Goal: Information Seeking & Learning: Check status

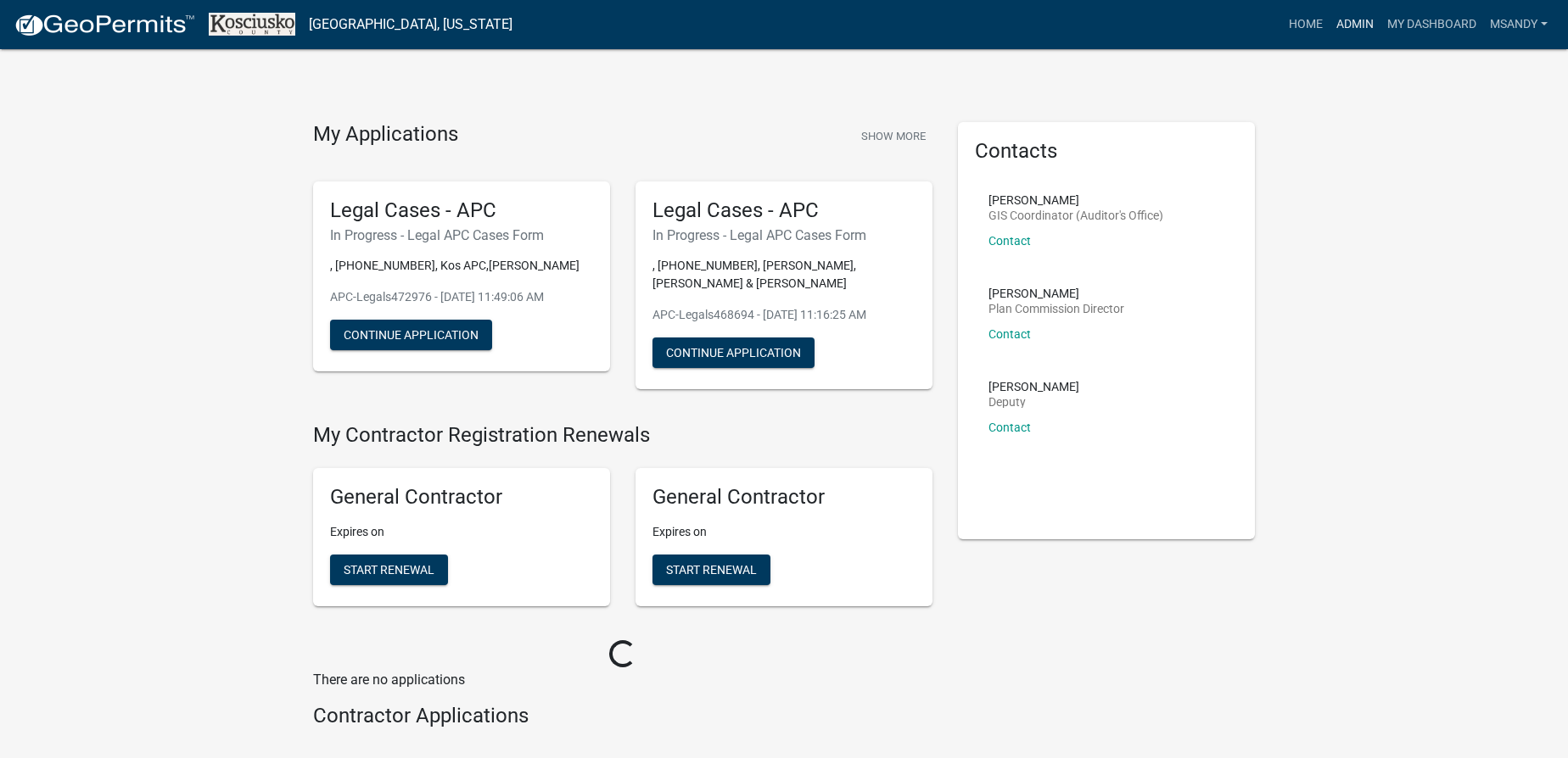
click at [1361, 15] on link "Admin" at bounding box center [1355, 24] width 51 height 32
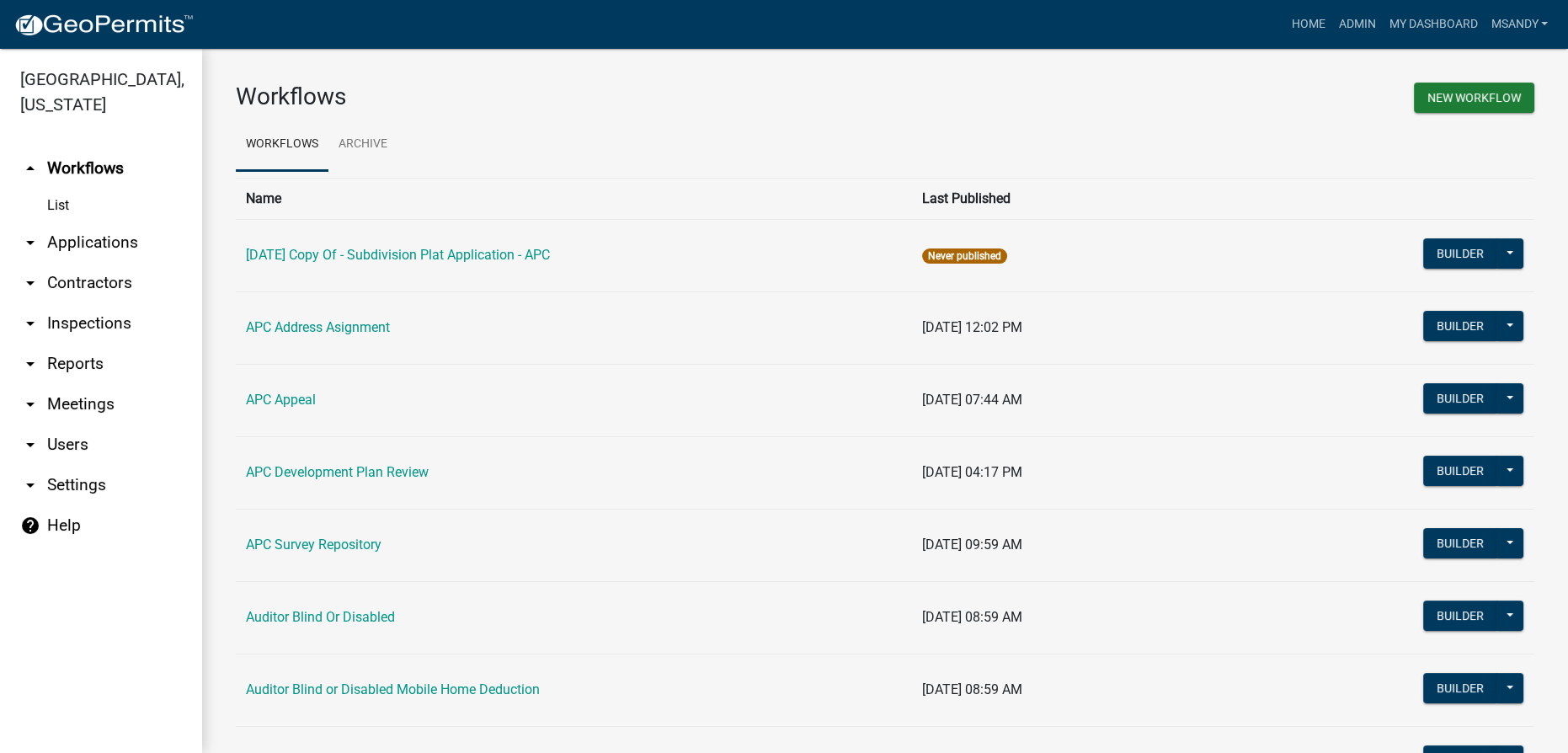
click at [73, 235] on link "arrow_drop_down Applications" at bounding box center [101, 242] width 202 height 40
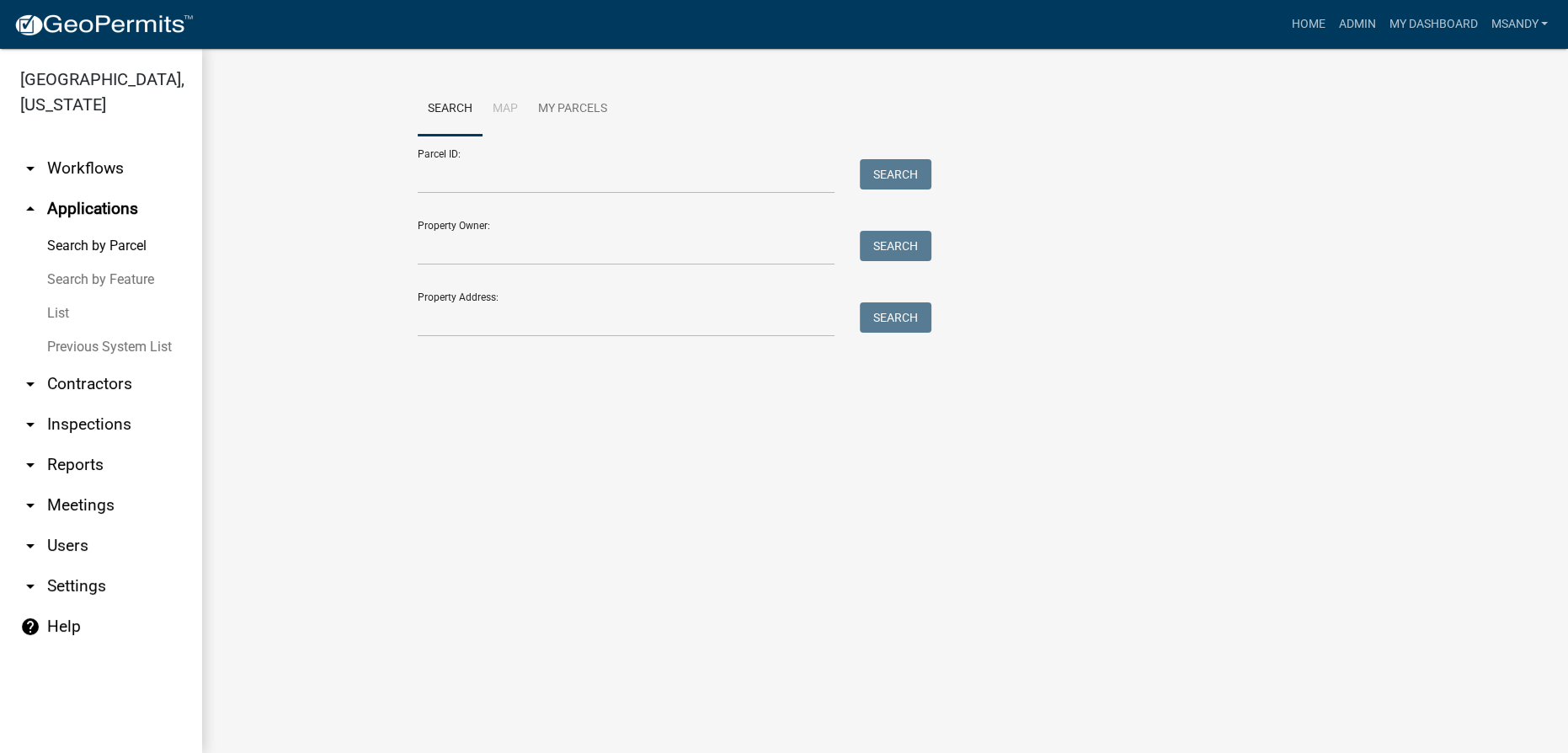
click at [65, 314] on link "List" at bounding box center [101, 314] width 202 height 34
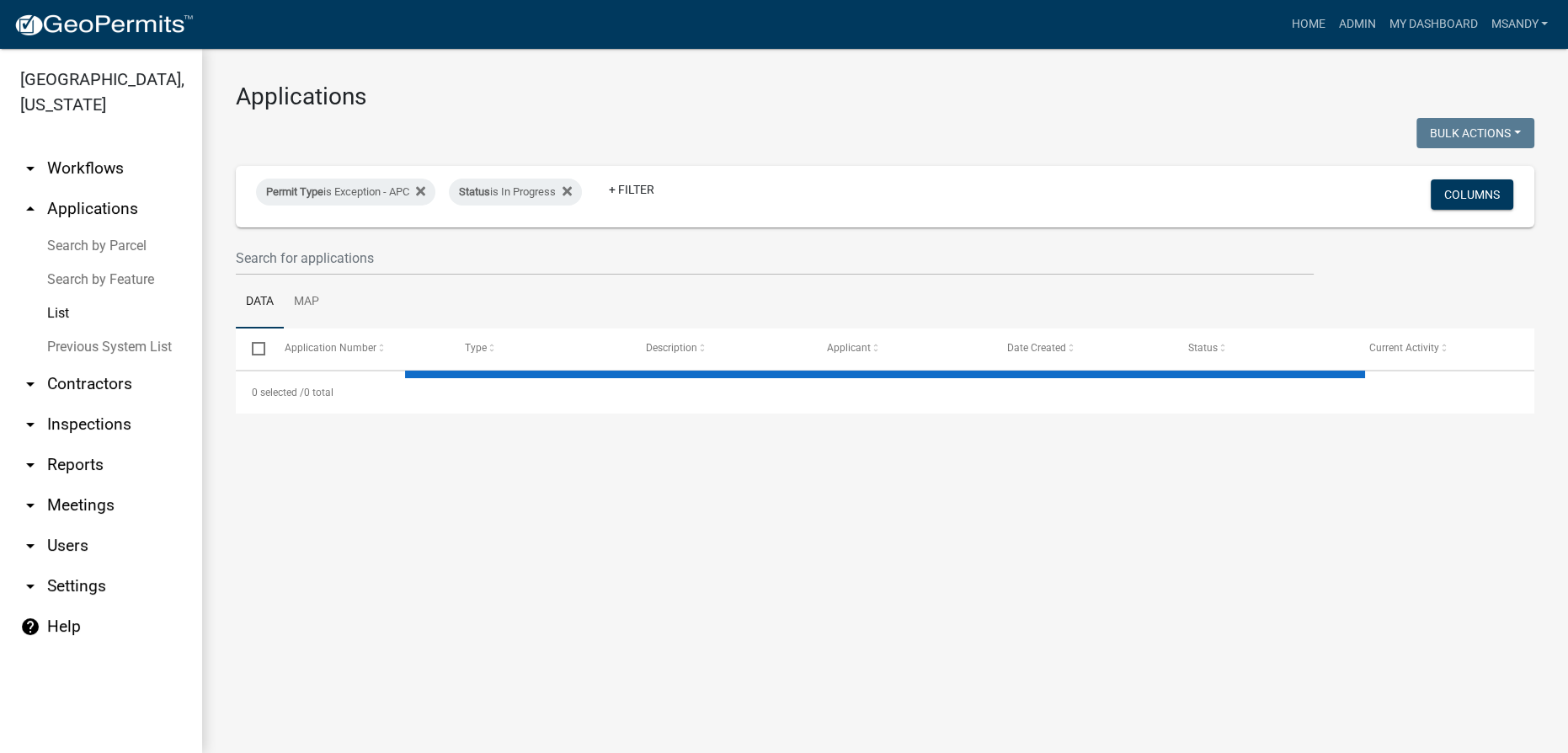
select select "3: 100"
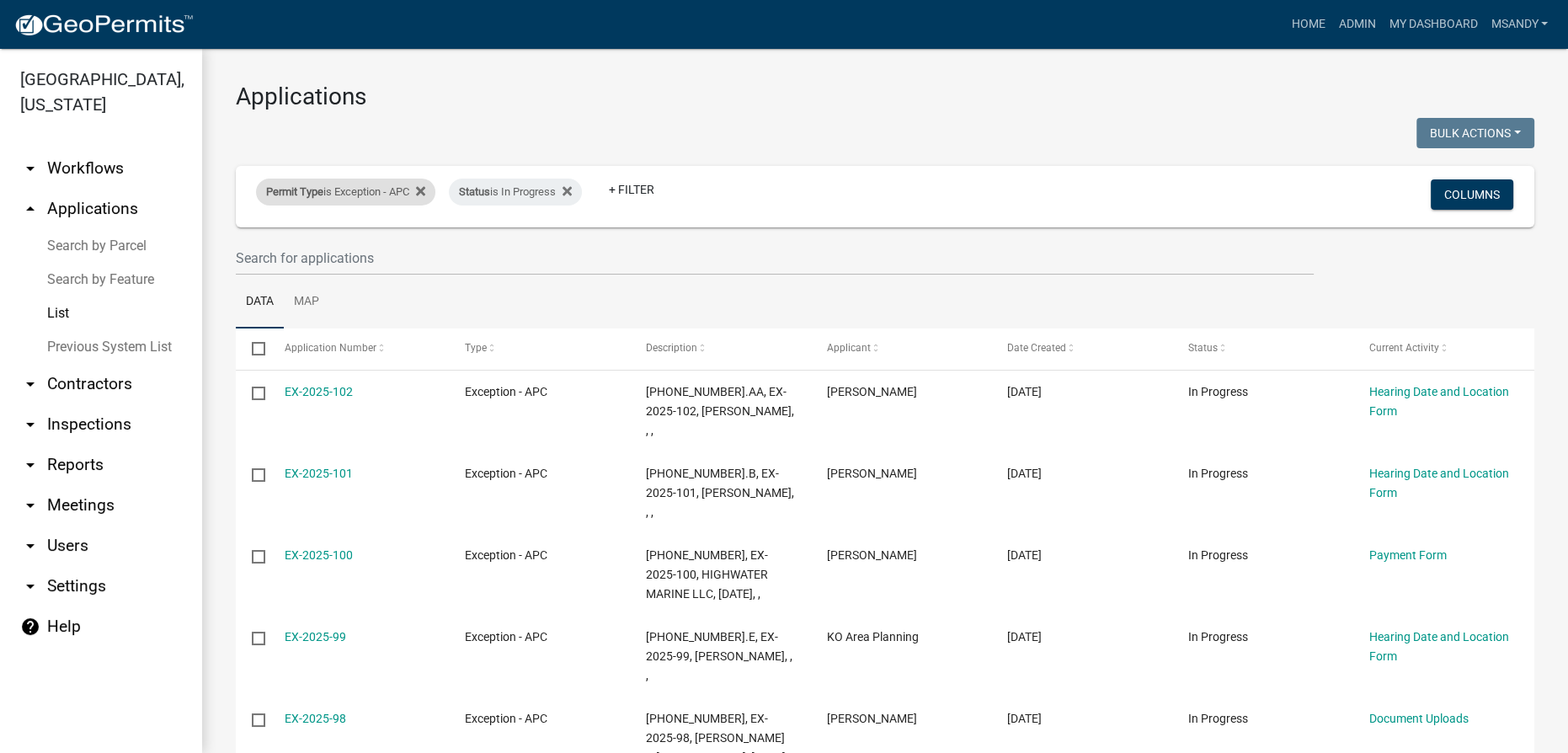
click at [305, 188] on span "Permit Type" at bounding box center [294, 192] width 57 height 13
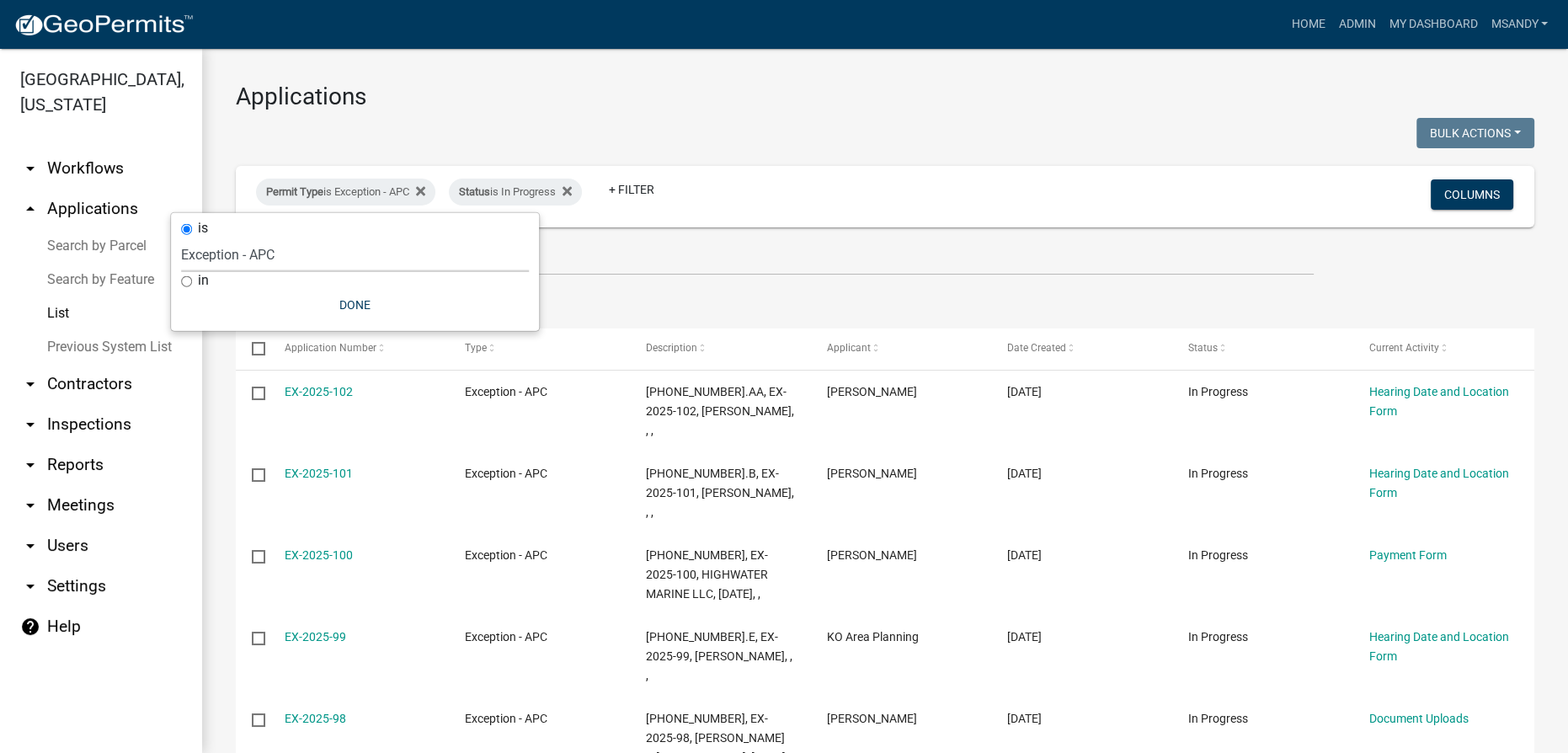
click at [333, 251] on select "Select an option [DATE] Copy Of - Subdivision Plat Application - APC APC Addres…" at bounding box center [354, 255] width 348 height 35
select select "a2c991f8-68ce-43d3-971c-57015753063b"
click at [229, 238] on select "Select an option [DATE] Copy Of - Subdivision Plat Application - APC APC Addres…" at bounding box center [354, 255] width 348 height 35
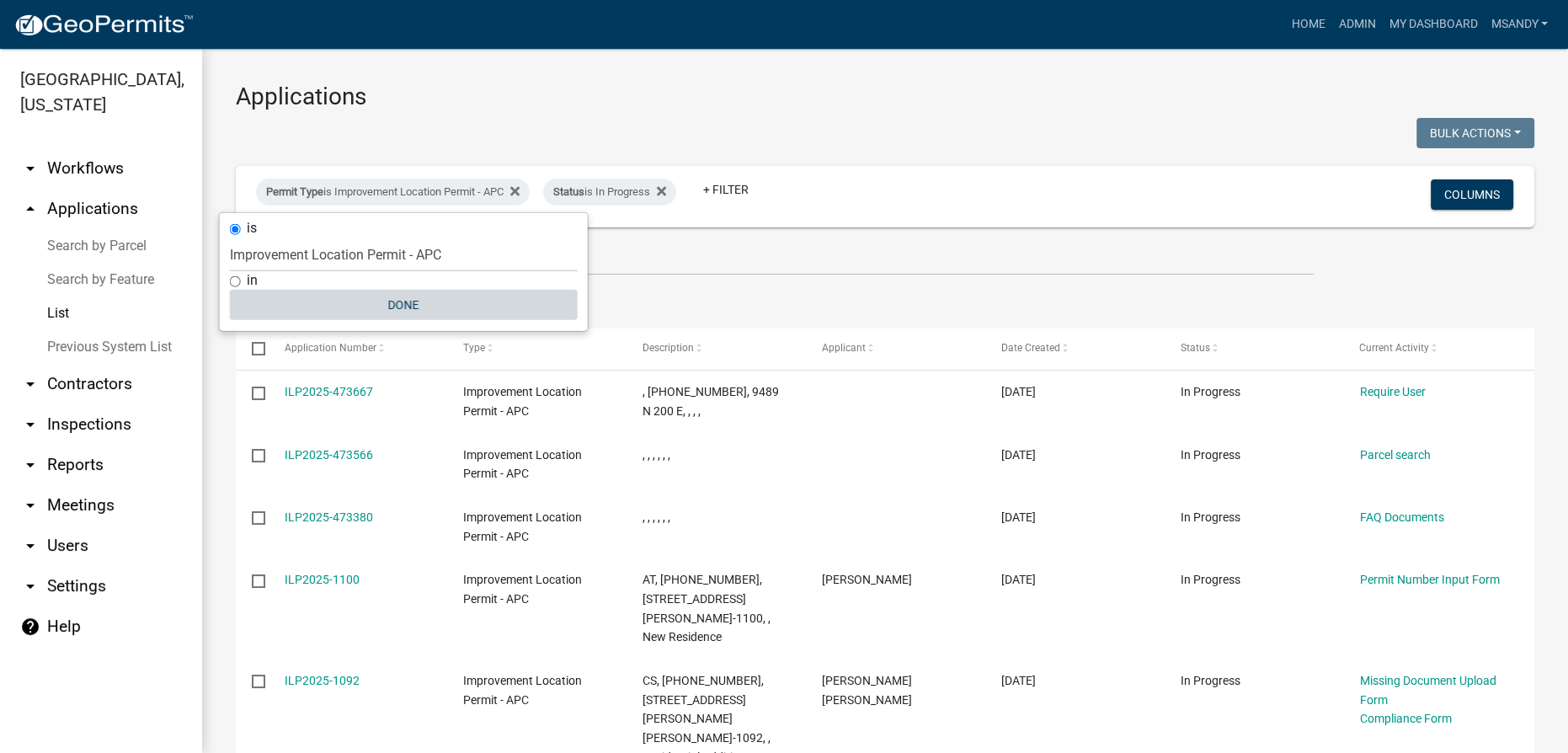
click at [382, 301] on button "Done" at bounding box center [404, 305] width 348 height 31
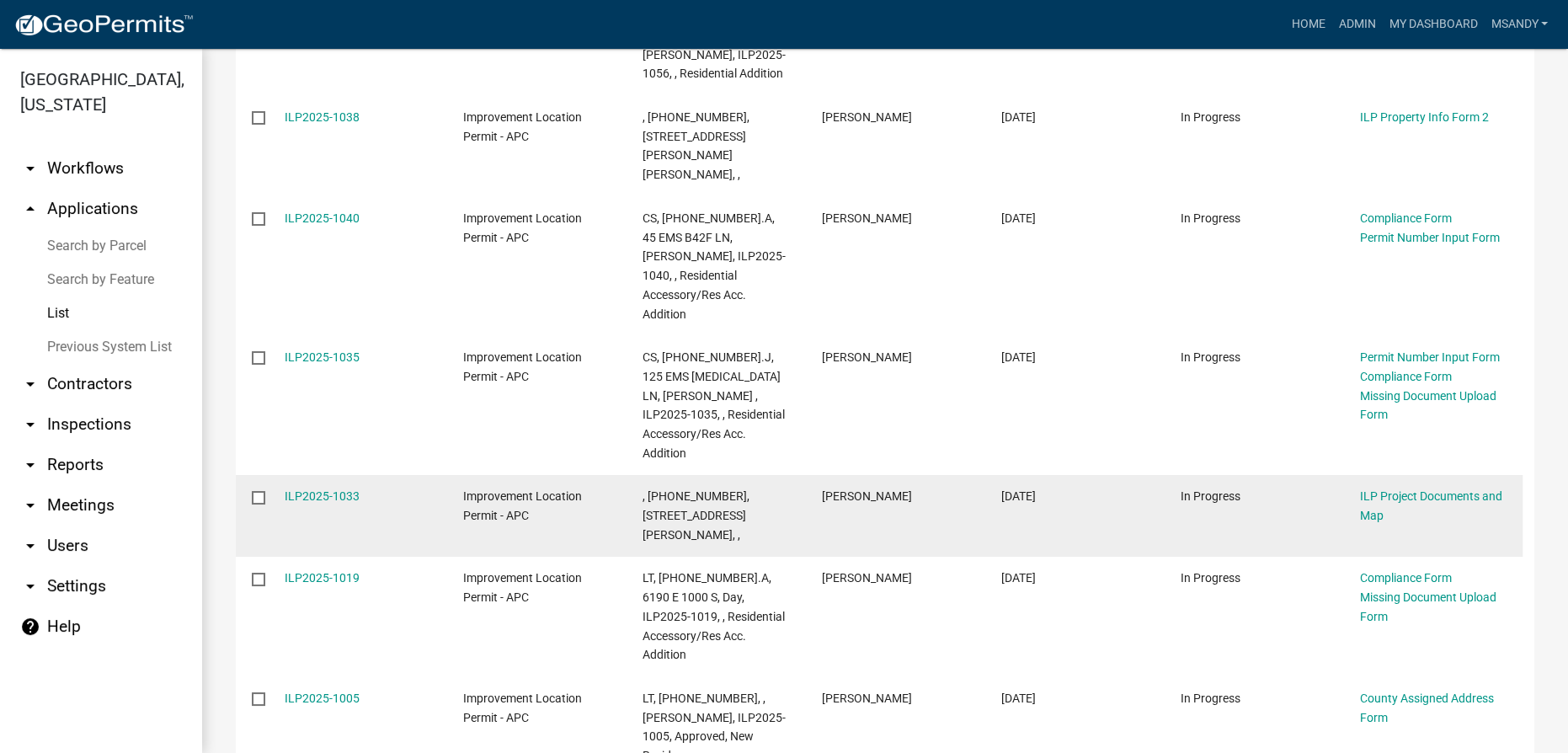
scroll to position [1340, 0]
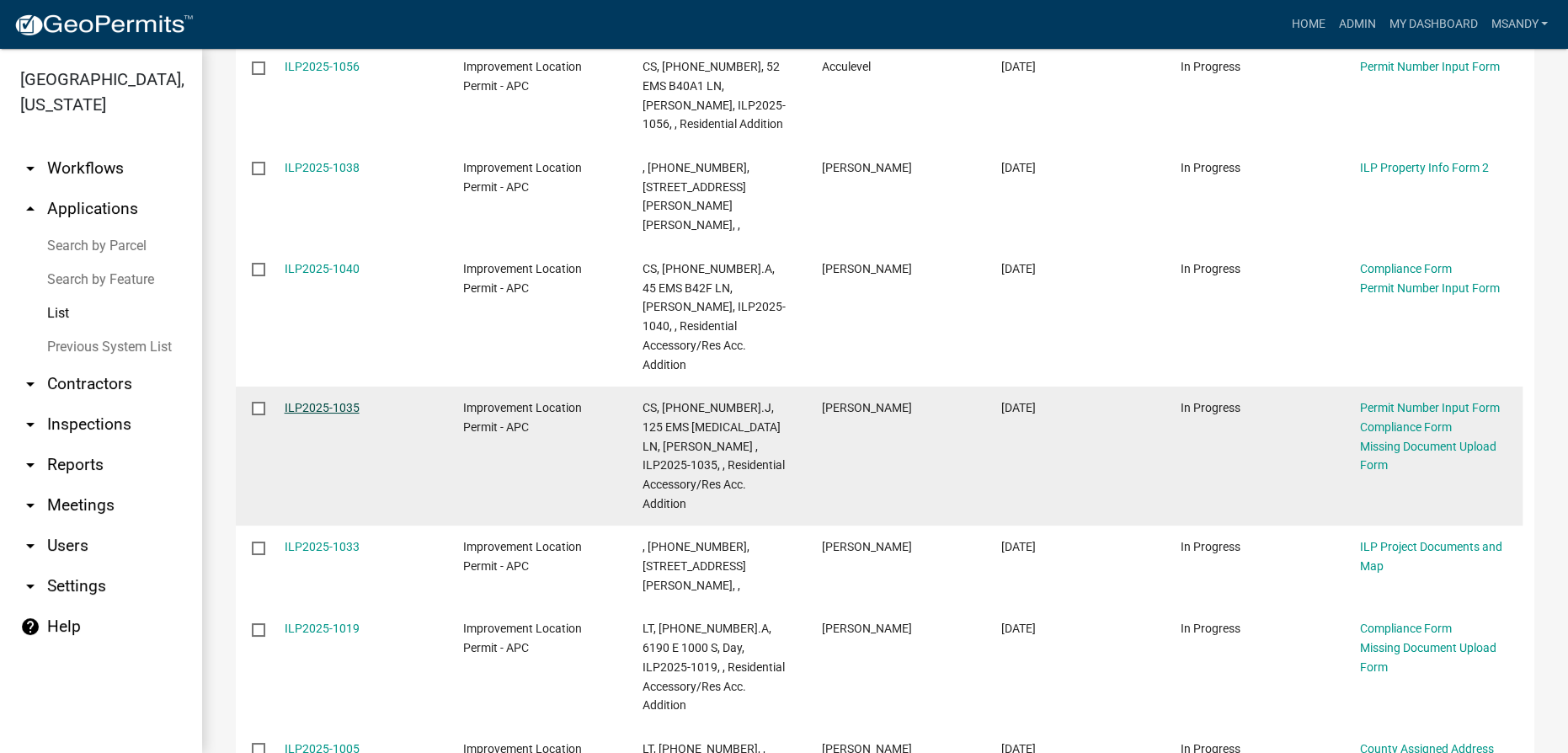
click at [295, 401] on link "ILP2025-1035" at bounding box center [322, 408] width 75 height 13
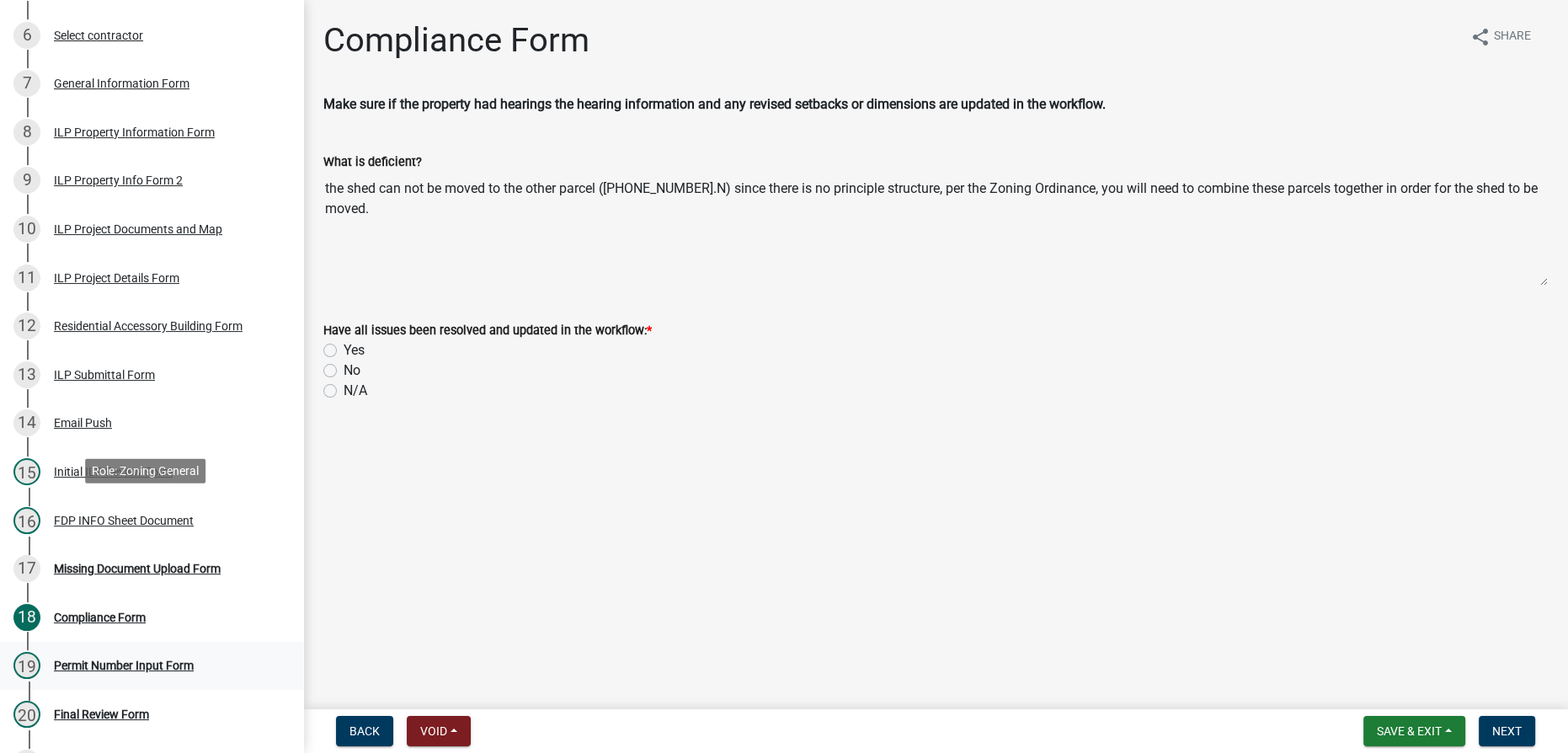
scroll to position [690, 0]
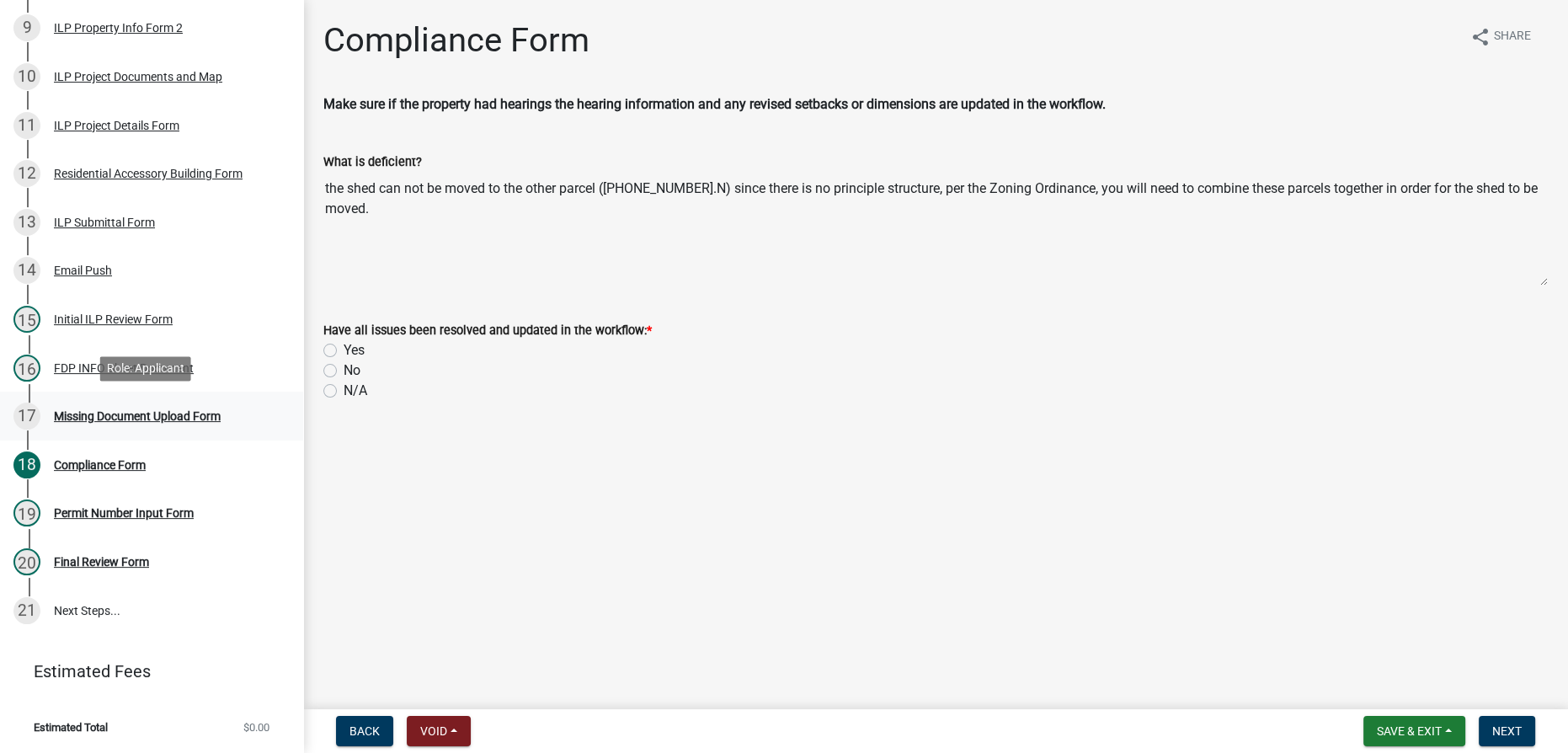
click at [108, 413] on div "Missing Document Upload Form" at bounding box center [137, 416] width 167 height 12
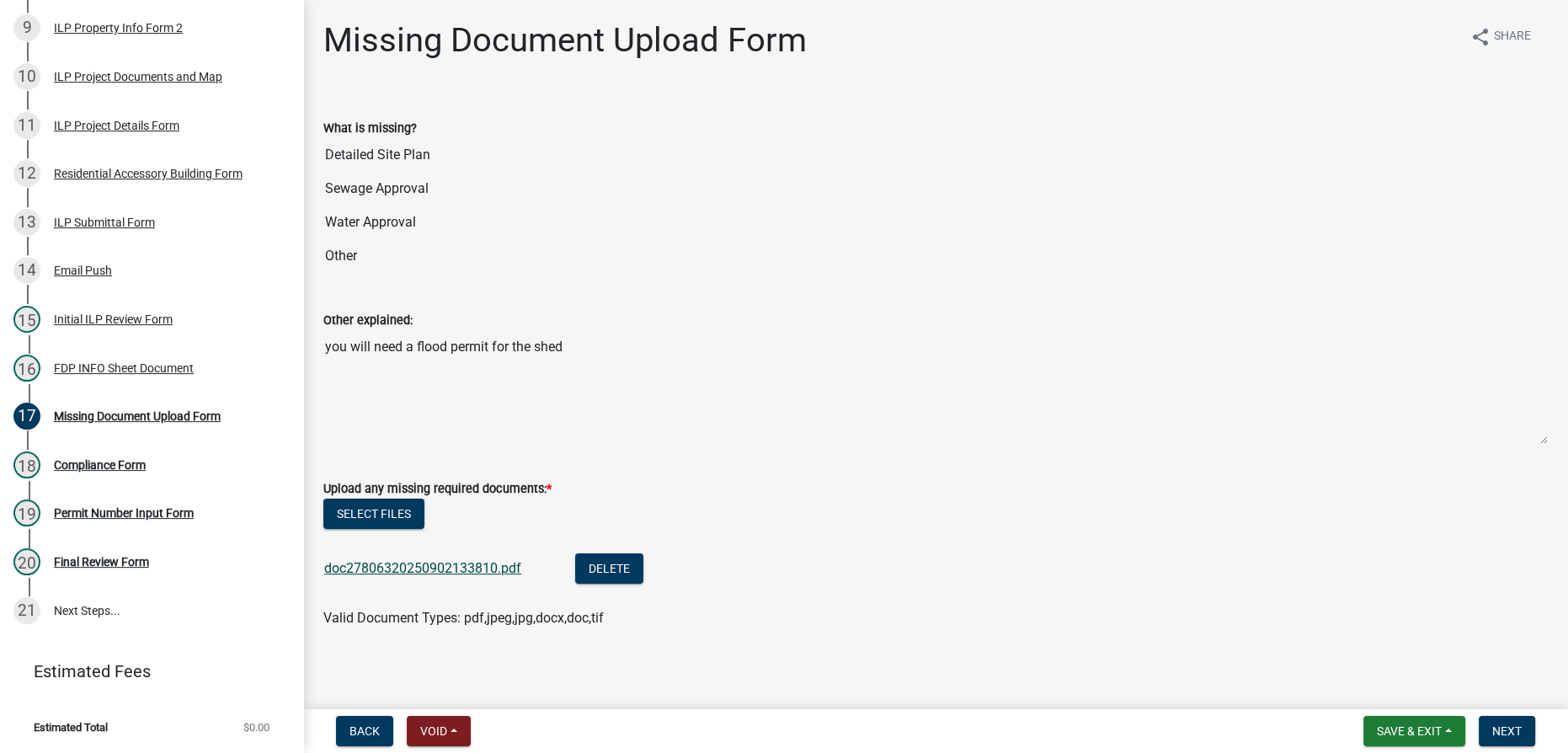
click at [387, 565] on link "doc27806320250902133810.pdf" at bounding box center [423, 567] width 197 height 16
click at [118, 460] on div "Compliance Form" at bounding box center [100, 465] width 91 height 12
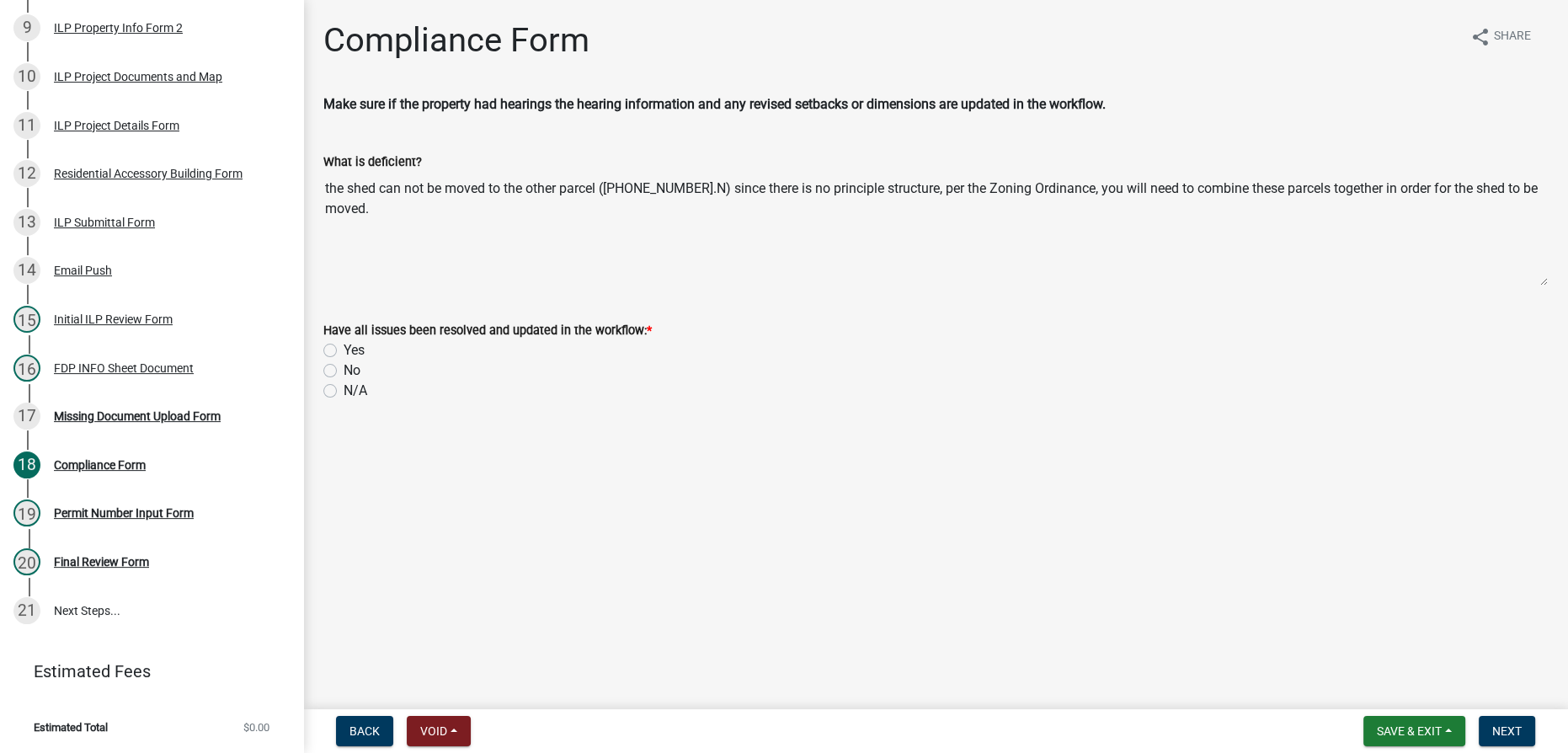
click at [343, 351] on label "Yes" at bounding box center [354, 351] width 21 height 21
click at [343, 351] on input "Yes" at bounding box center [349, 346] width 11 height 11
radio input "true"
click at [1516, 736] on span "Next" at bounding box center [1507, 732] width 30 height 13
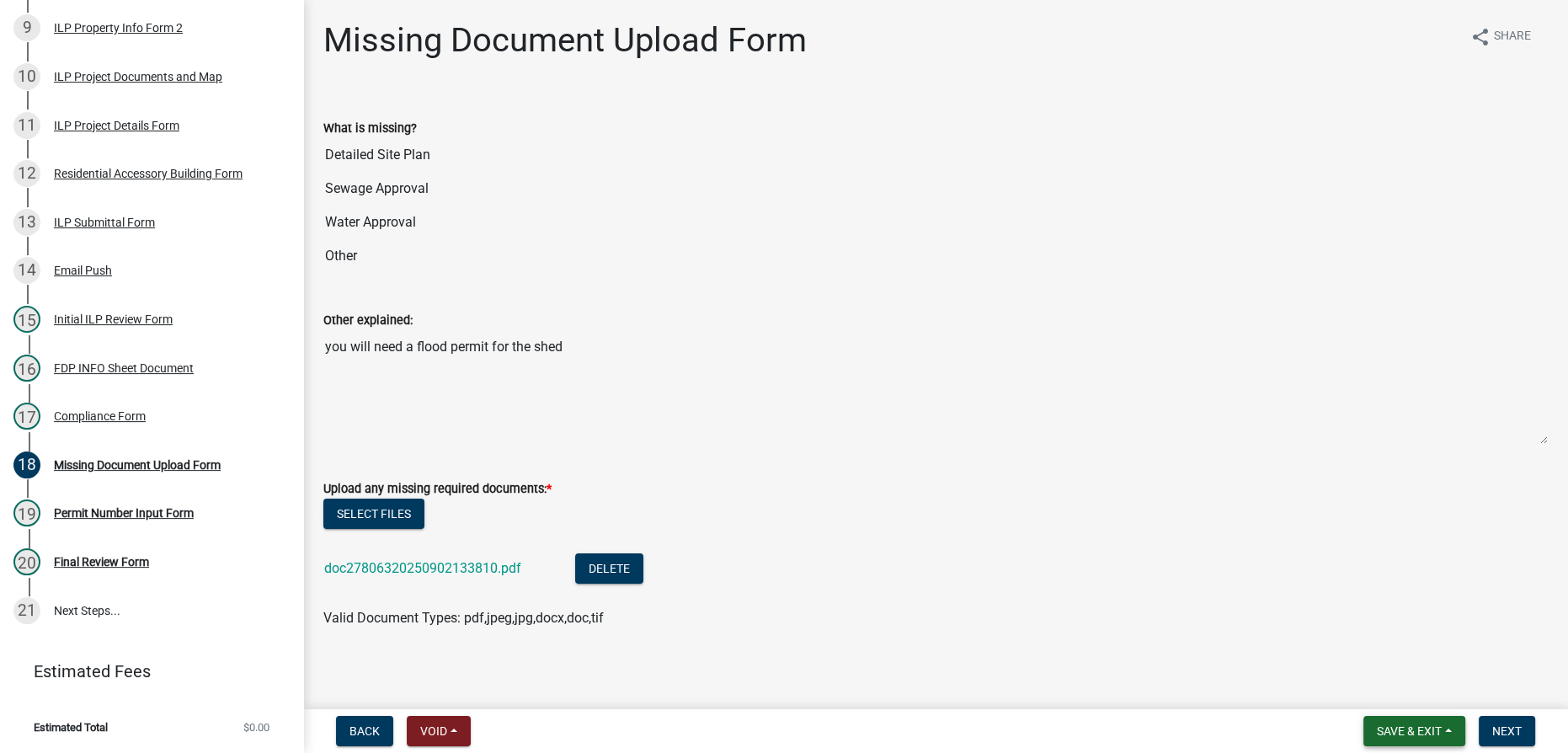
click at [1395, 729] on span "Save & Exit" at bounding box center [1409, 732] width 65 height 13
click at [1391, 689] on button "Save & Exit" at bounding box center [1398, 687] width 134 height 40
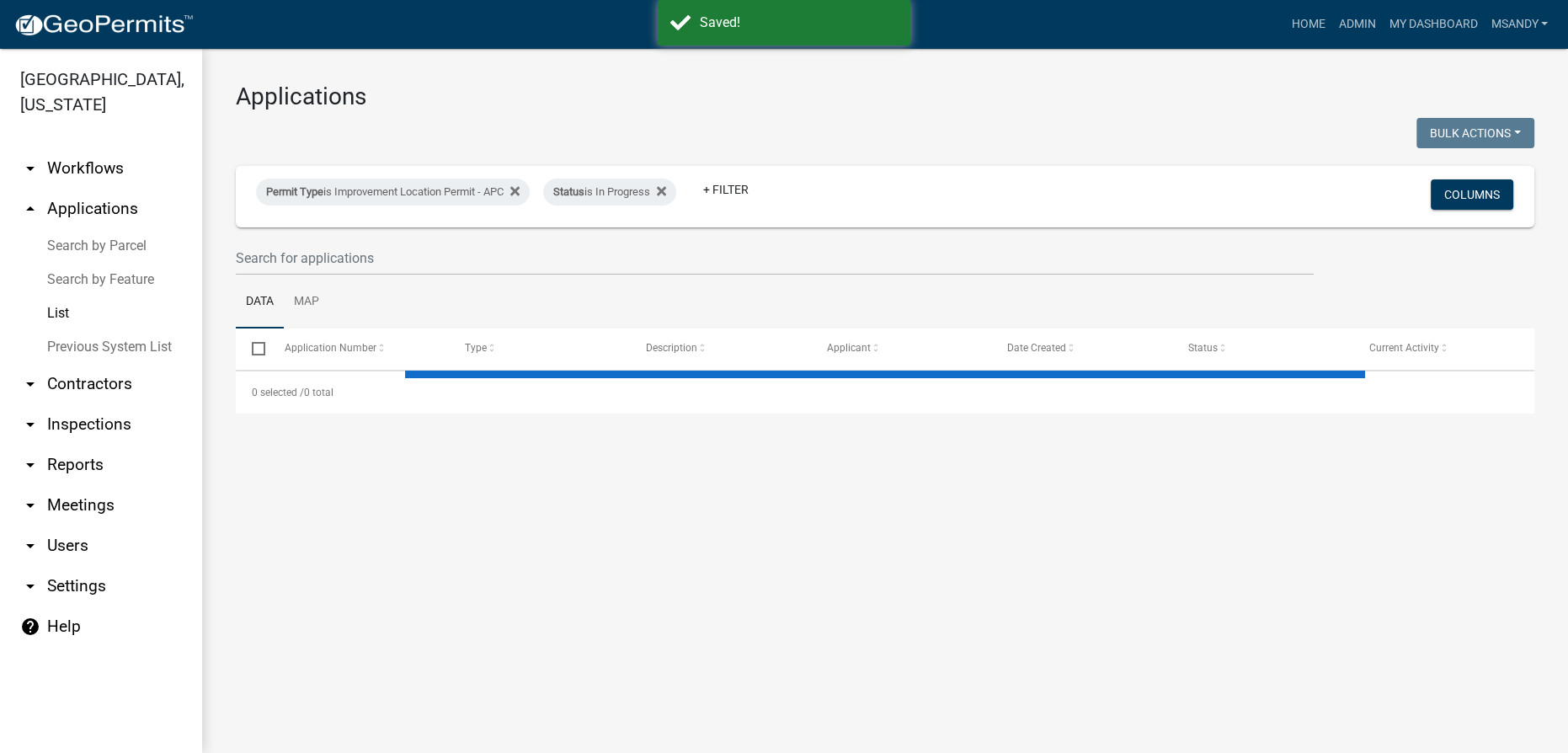
select select "3: 100"
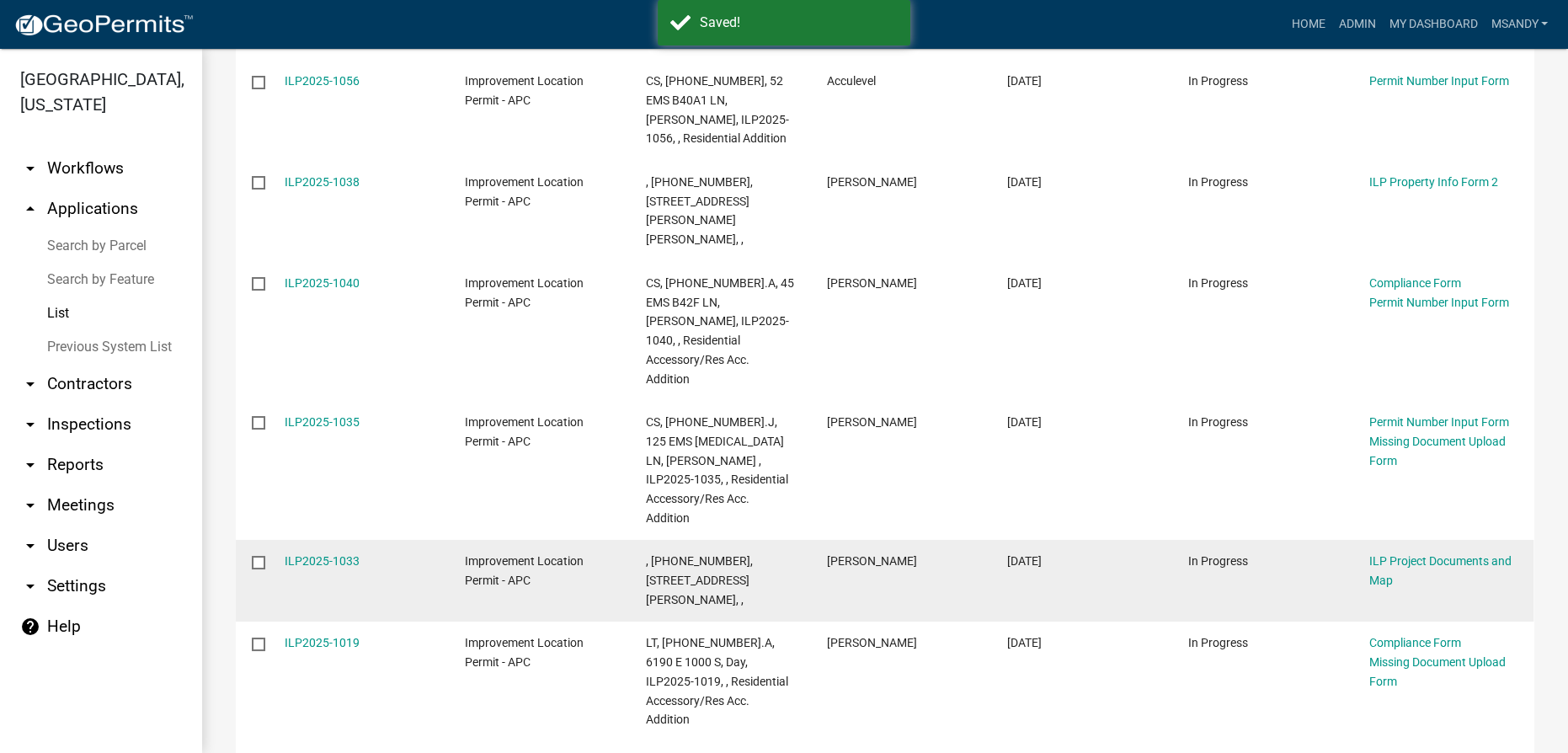
scroll to position [1225, 0]
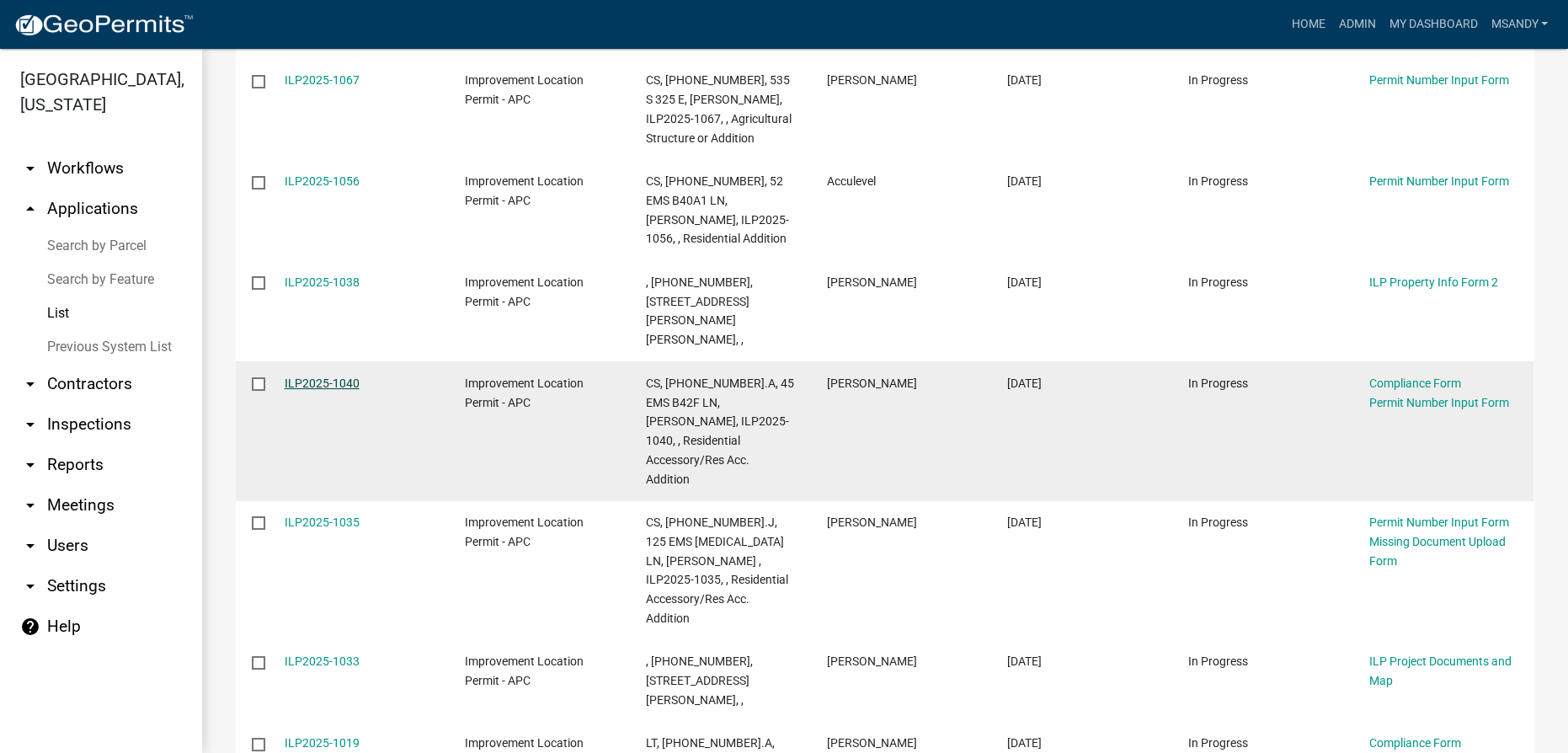
click at [315, 377] on link "ILP2025-1040" at bounding box center [322, 383] width 75 height 13
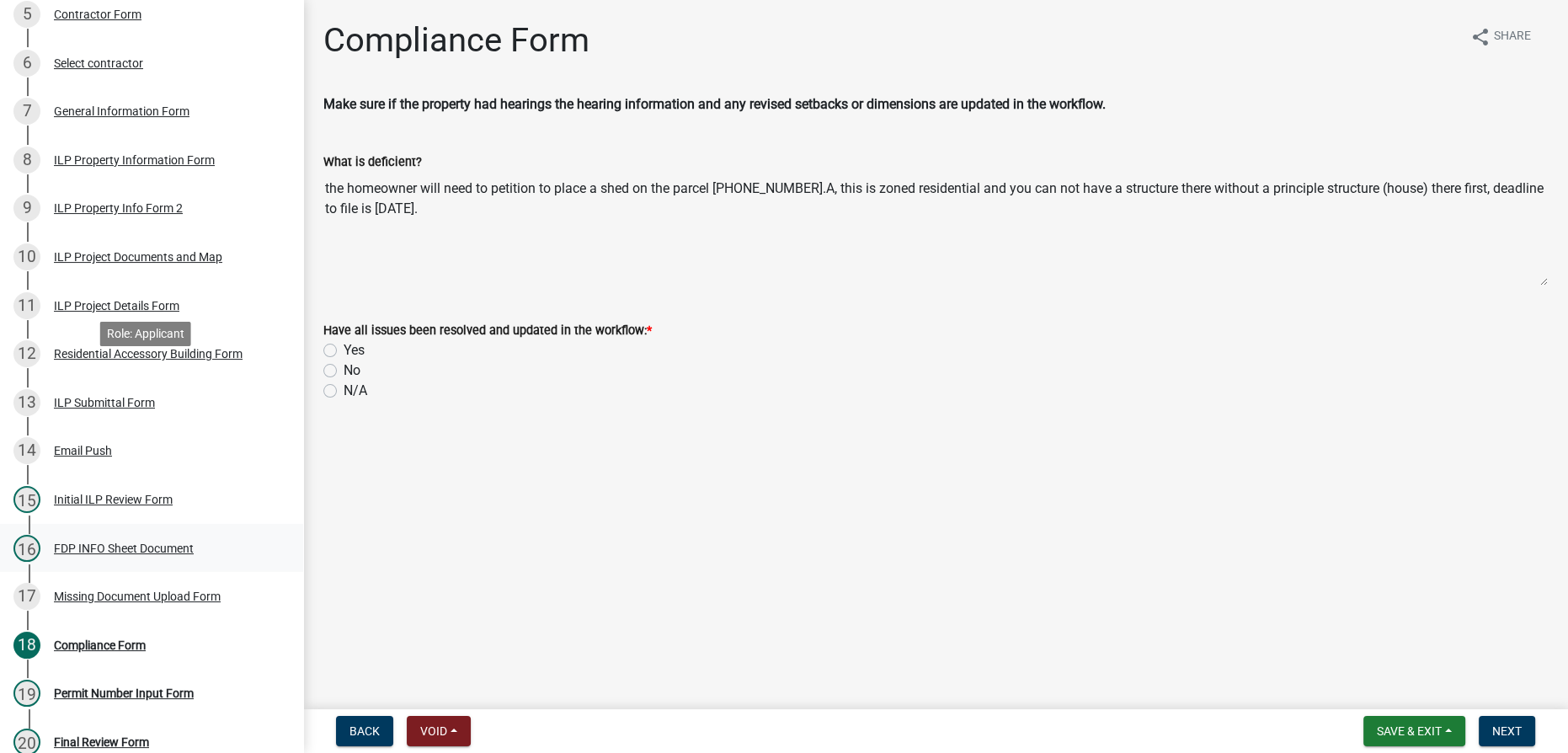
scroll to position [536, 0]
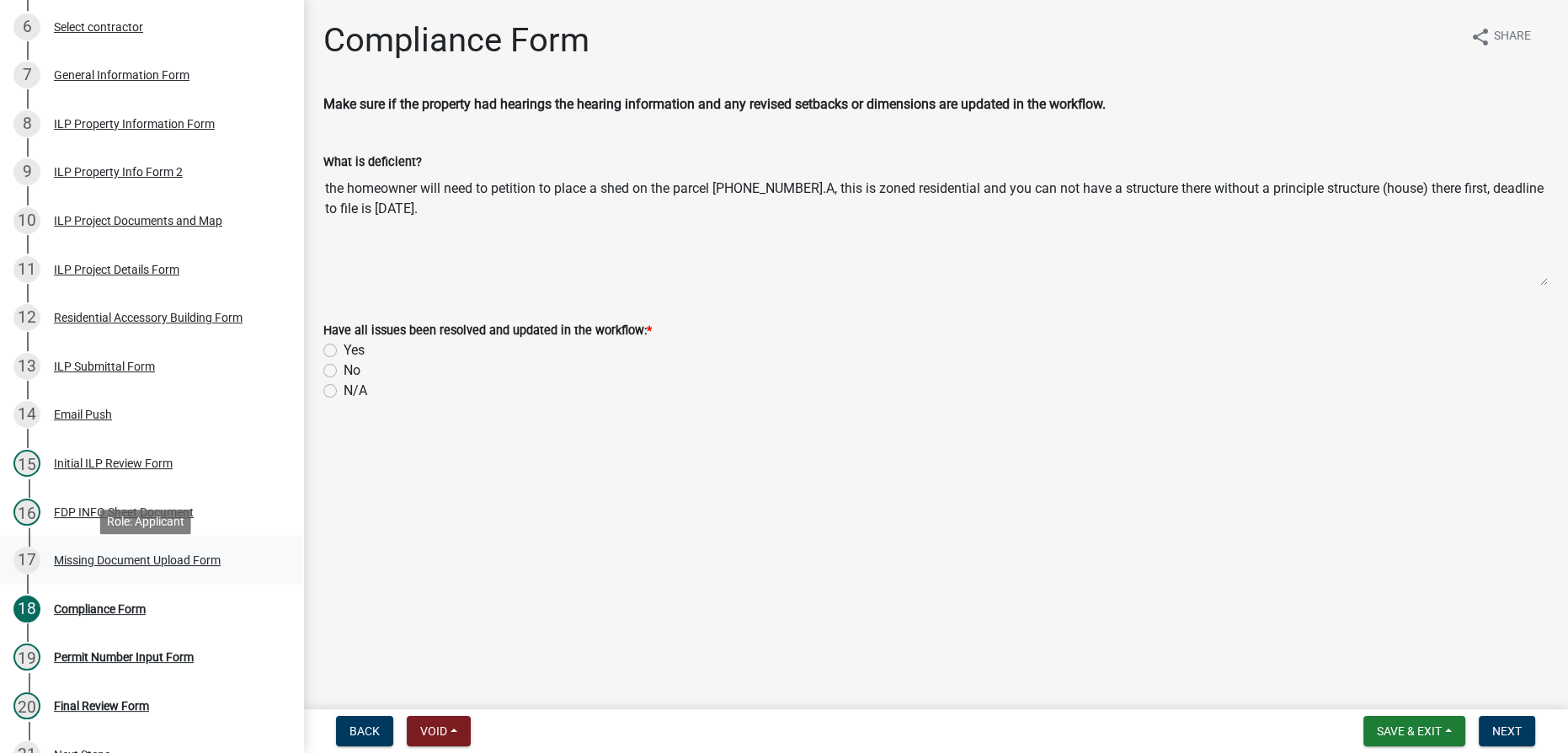
click at [153, 565] on div "Missing Document Upload Form" at bounding box center [137, 560] width 167 height 12
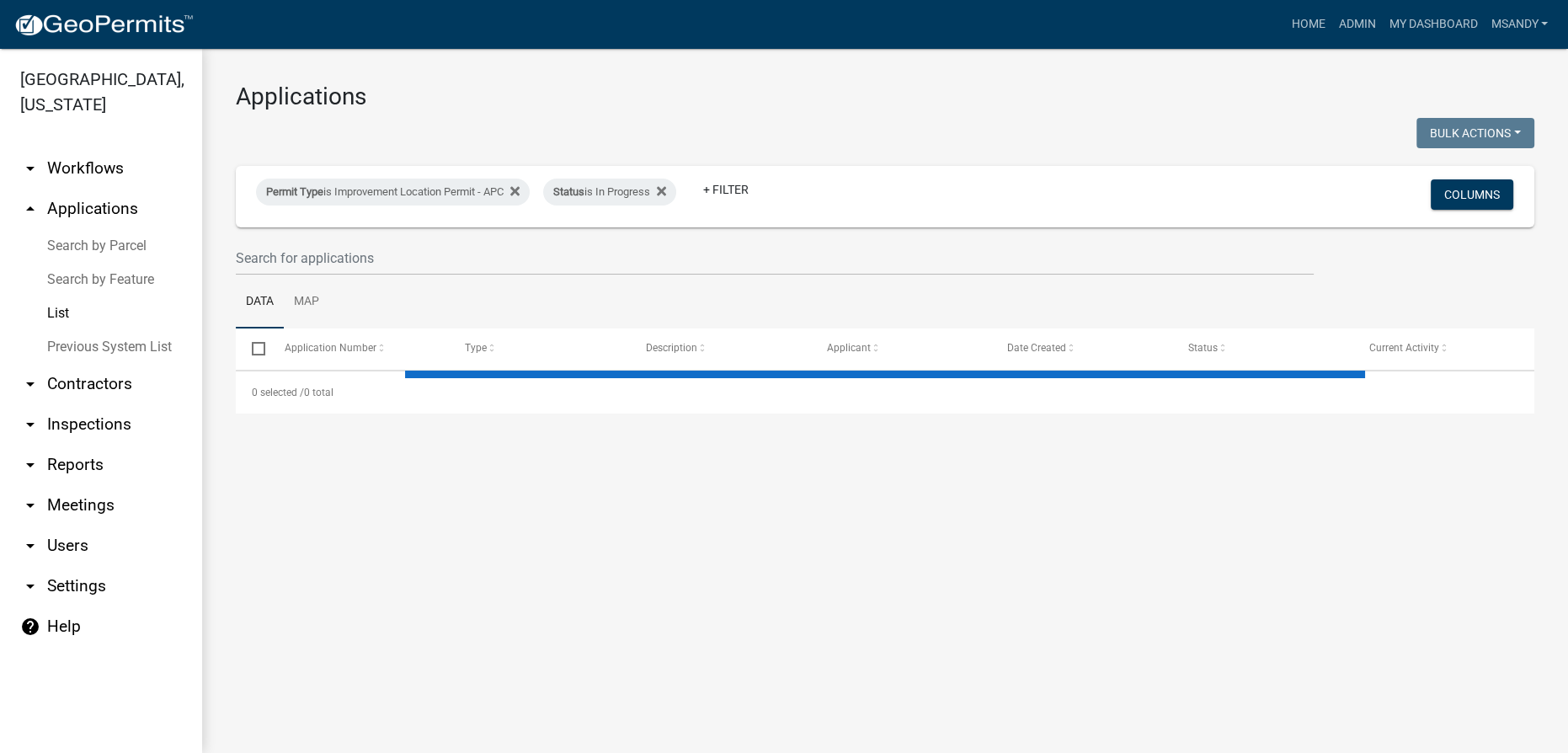
select select "3: 100"
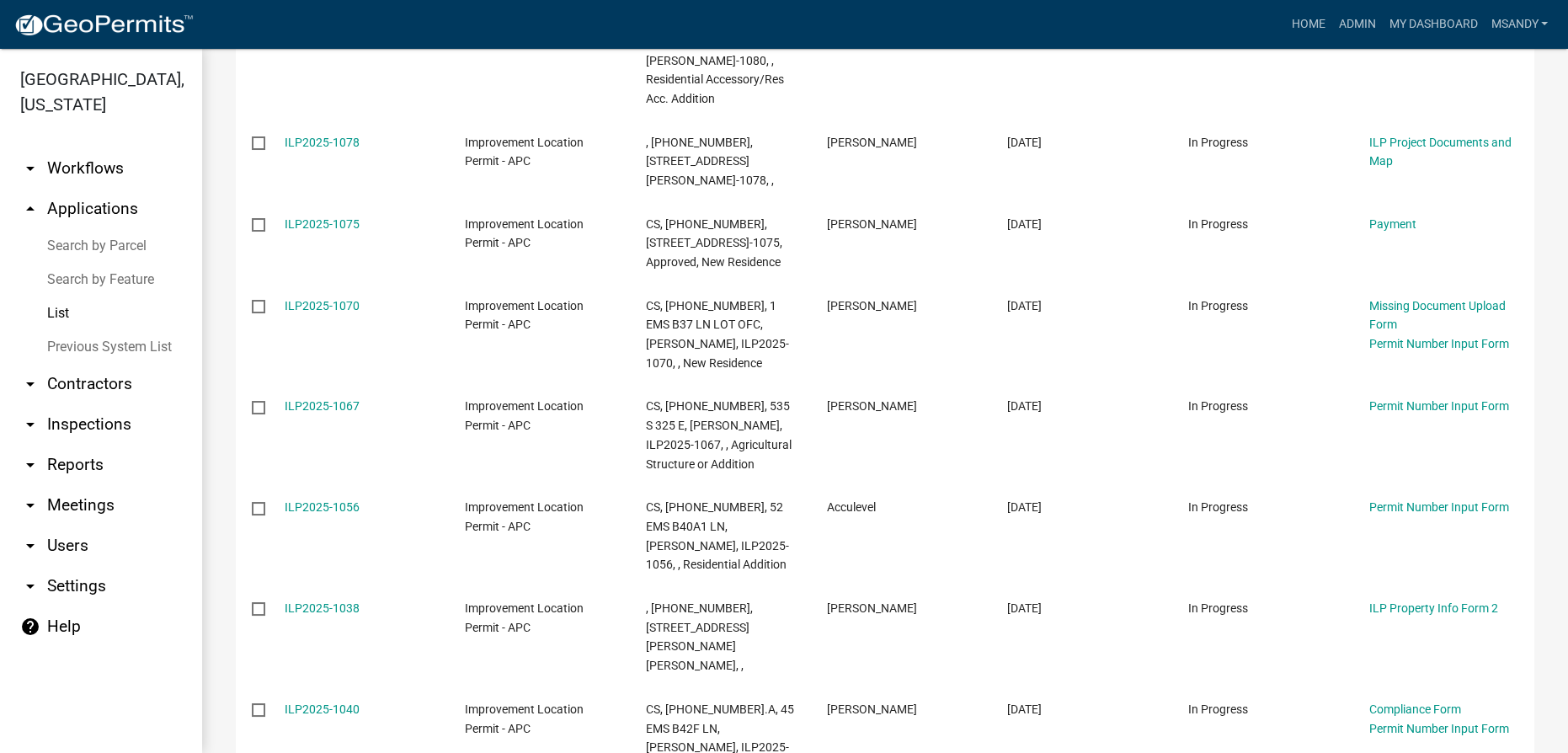
scroll to position [918, 0]
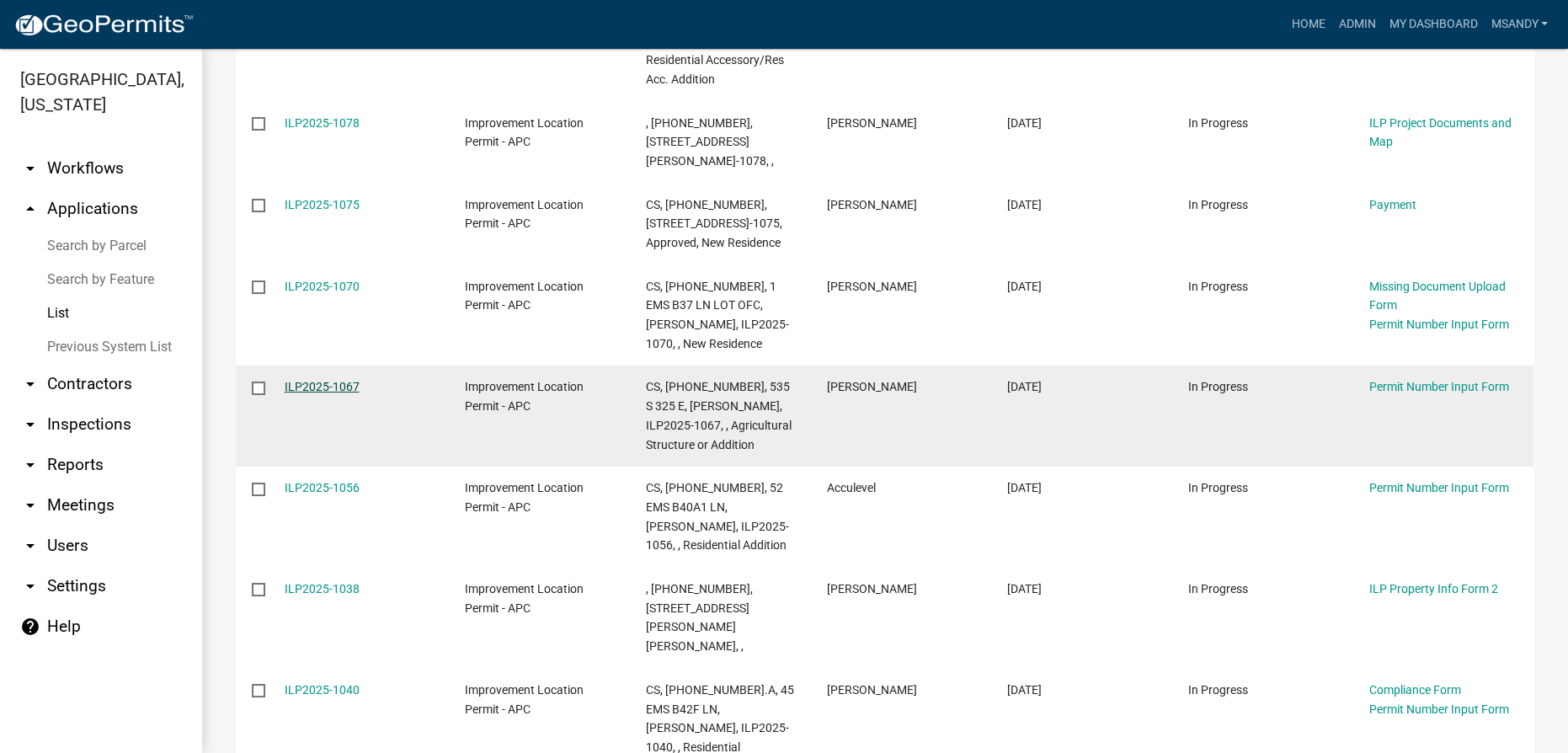
click at [337, 380] on link "ILP2025-1067" at bounding box center [322, 386] width 75 height 13
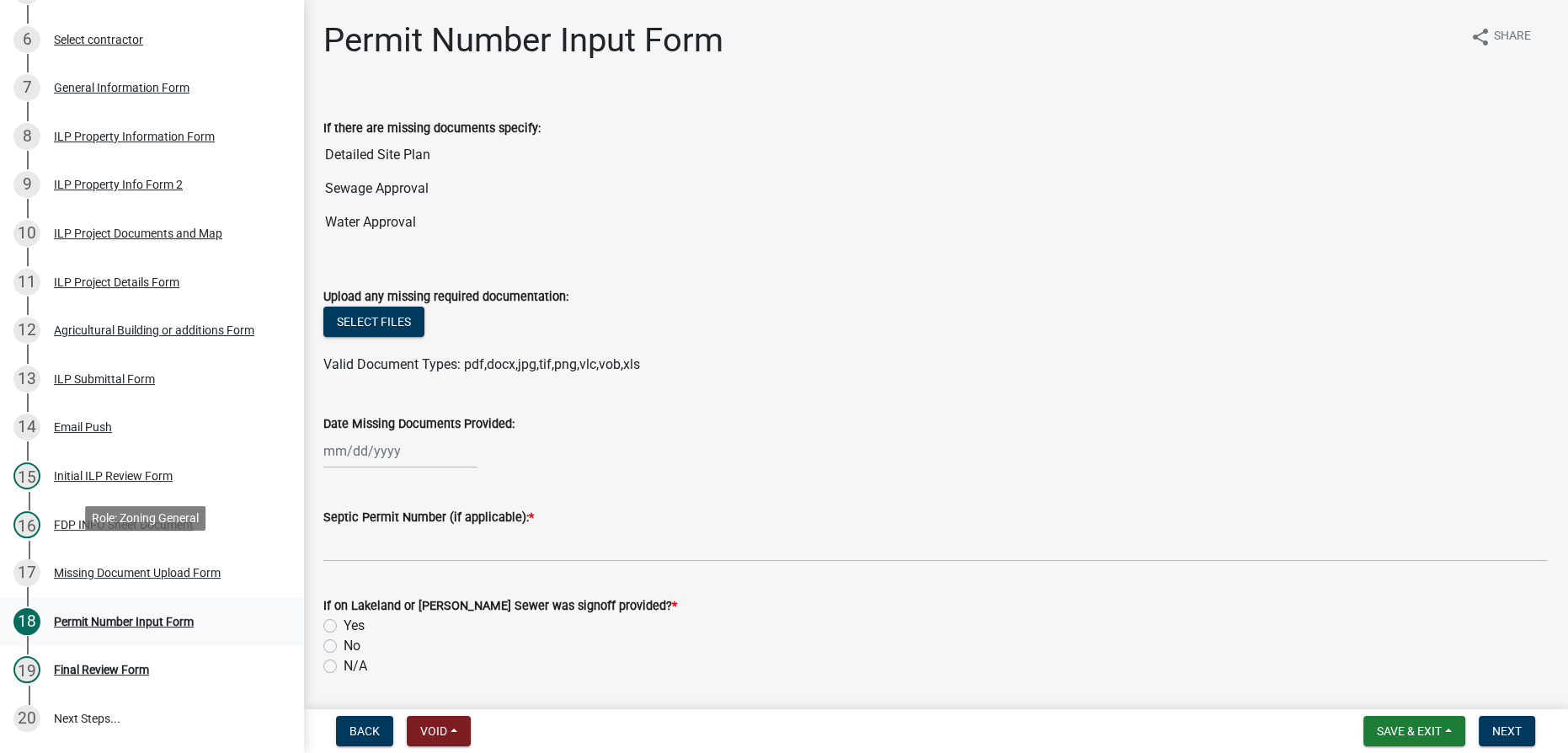
scroll to position [640, 0]
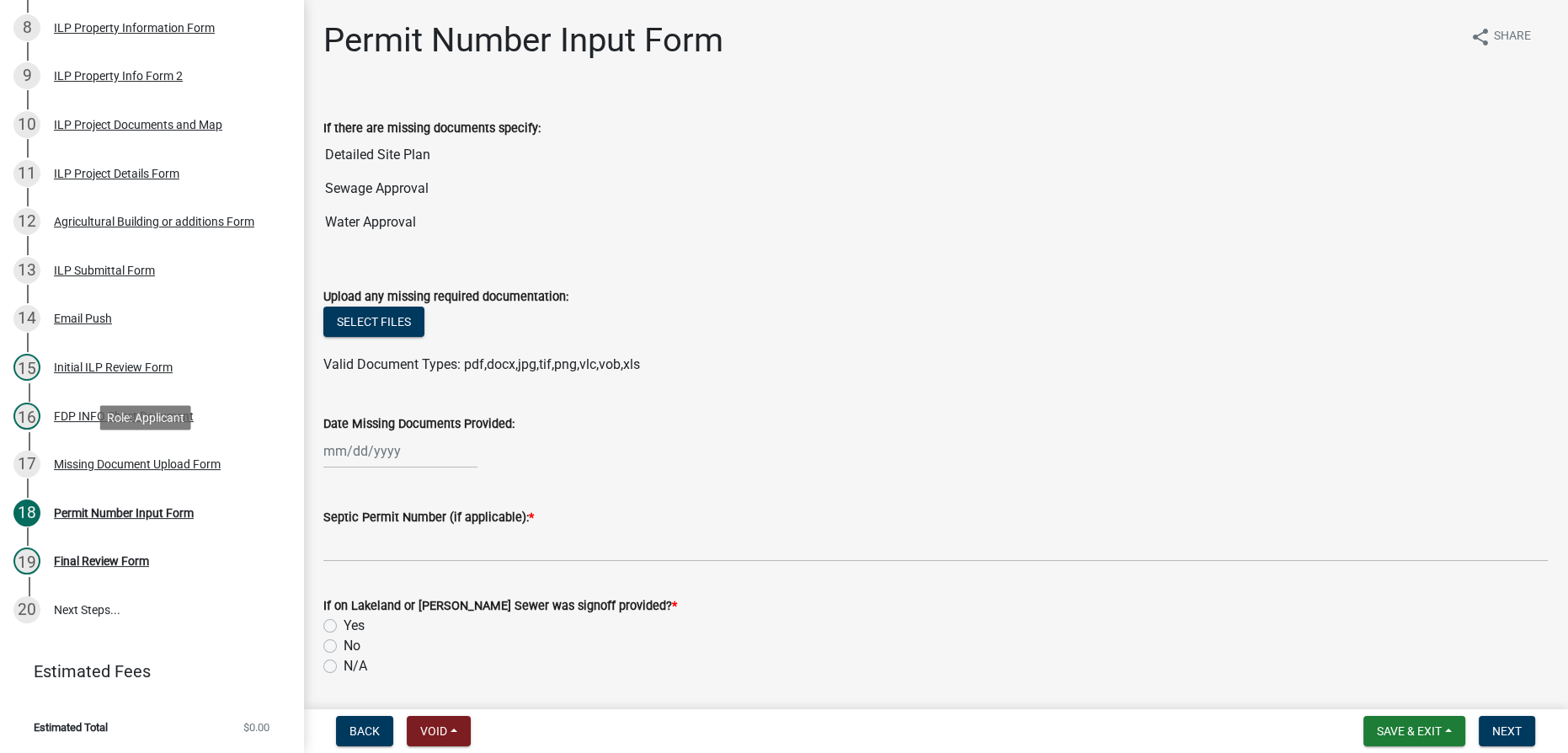
click at [102, 468] on div "Missing Document Upload Form" at bounding box center [137, 464] width 167 height 12
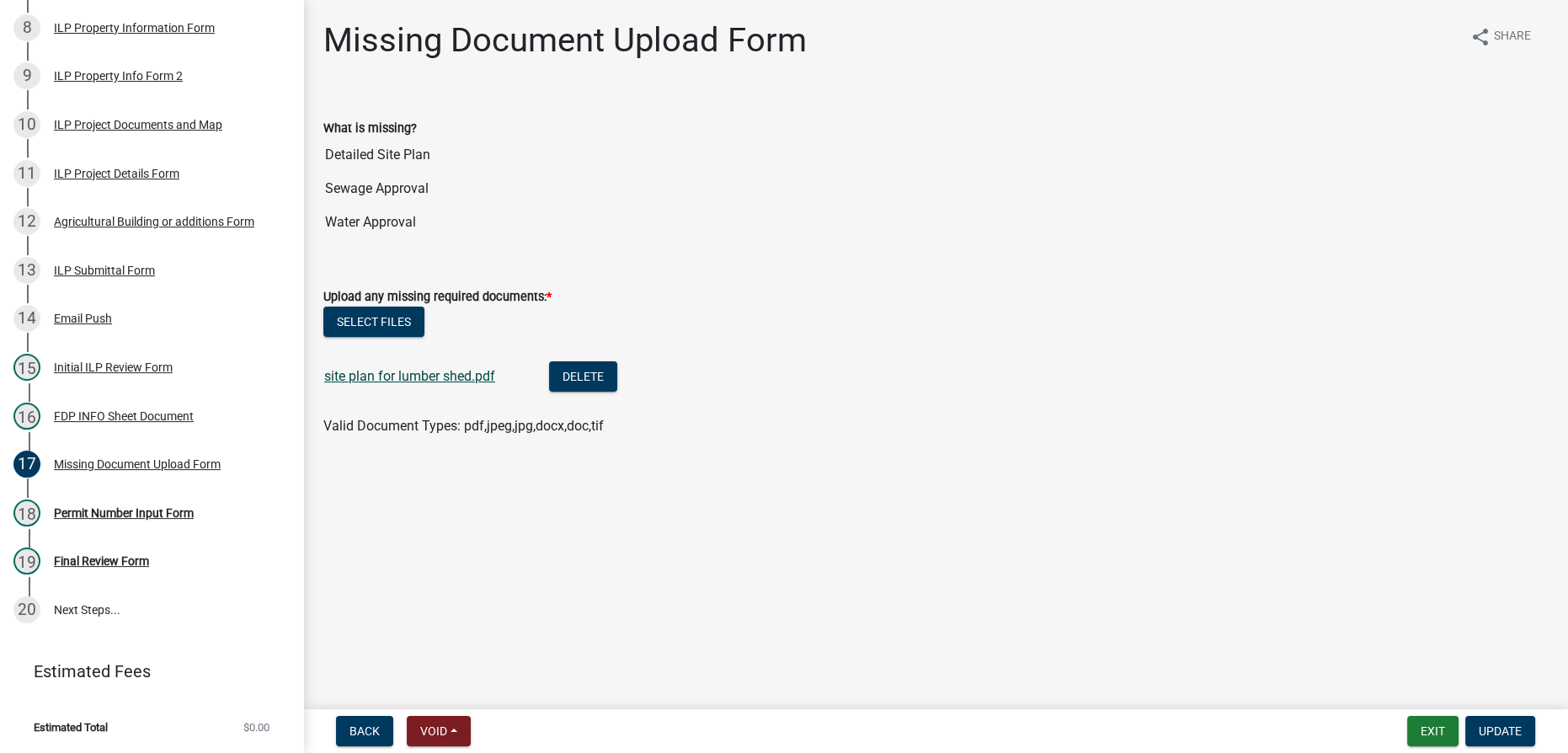
click at [407, 370] on link "site plan for lumber shed.pdf" at bounding box center [409, 376] width 171 height 16
click at [120, 117] on div "10 ILP Project Documents and Map" at bounding box center [145, 124] width 263 height 27
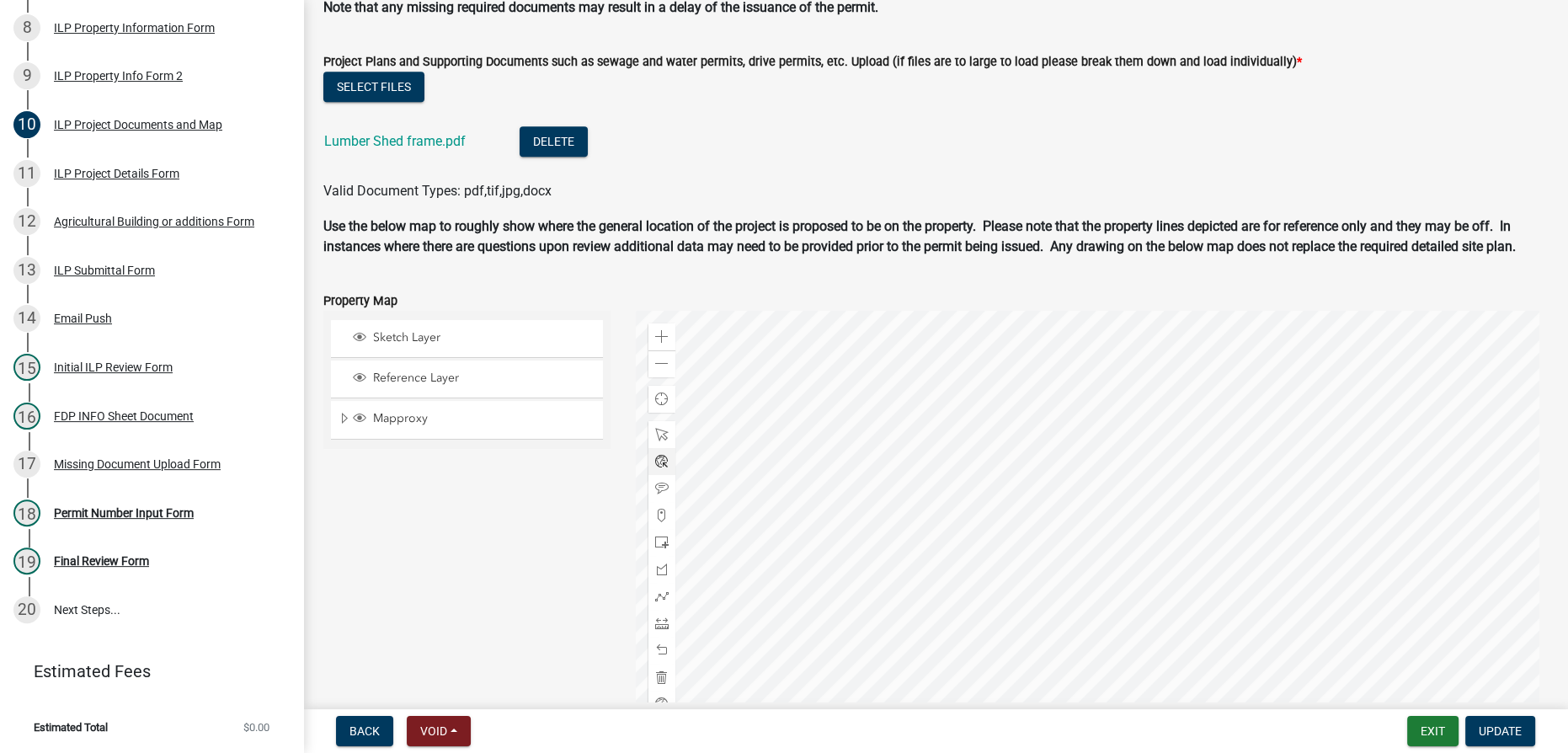
scroll to position [1715, 0]
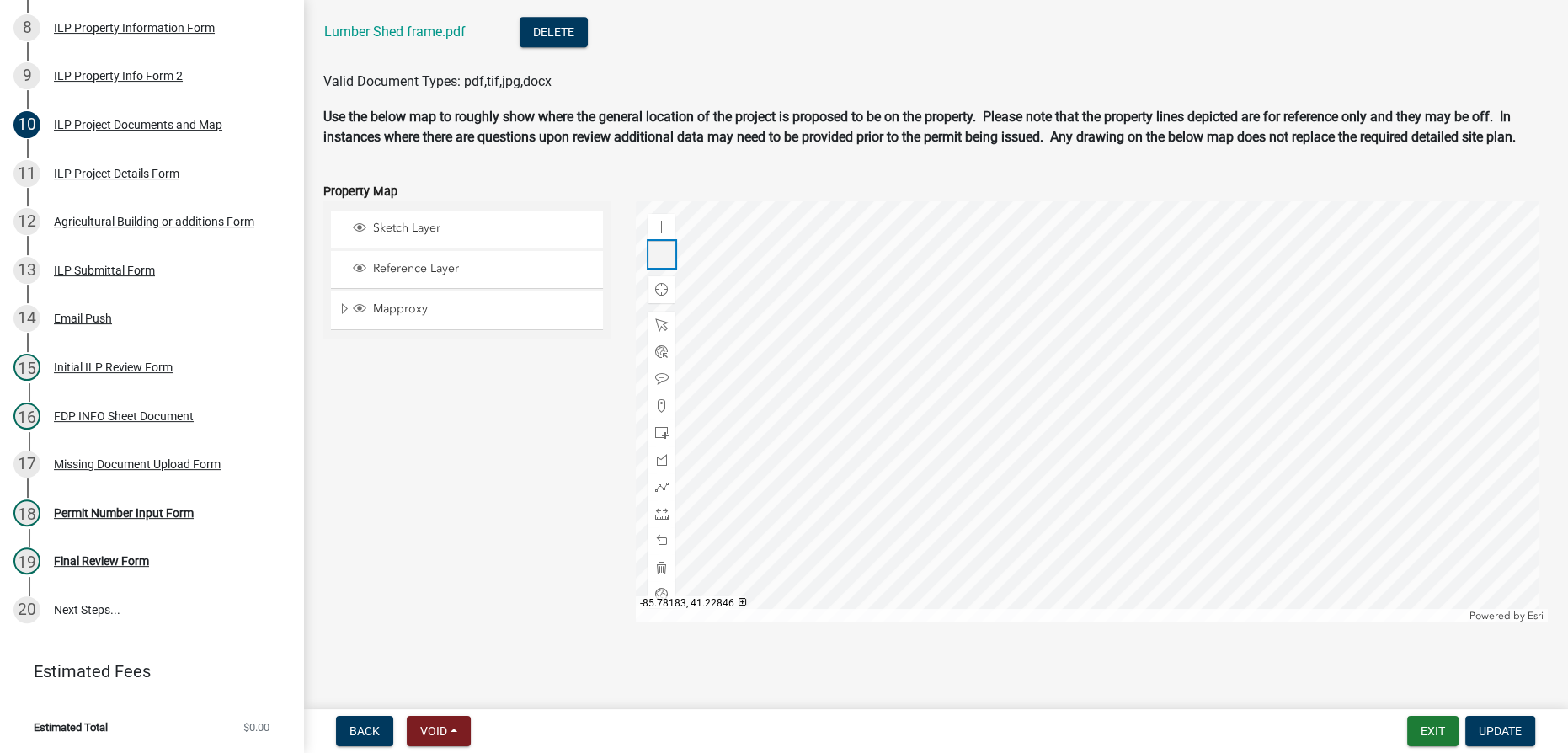
click at [664, 256] on span at bounding box center [662, 254] width 13 height 13
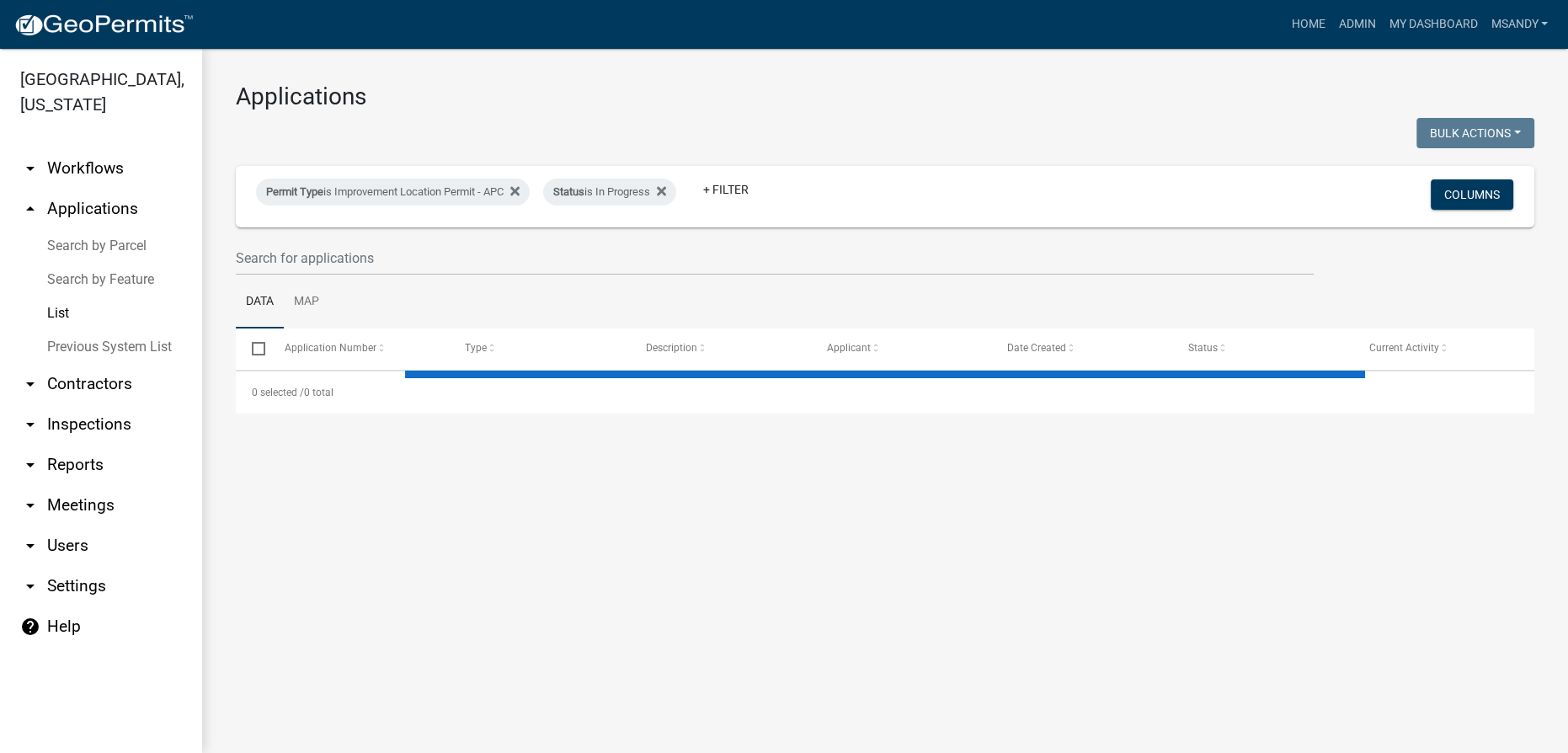
select select "3: 100"
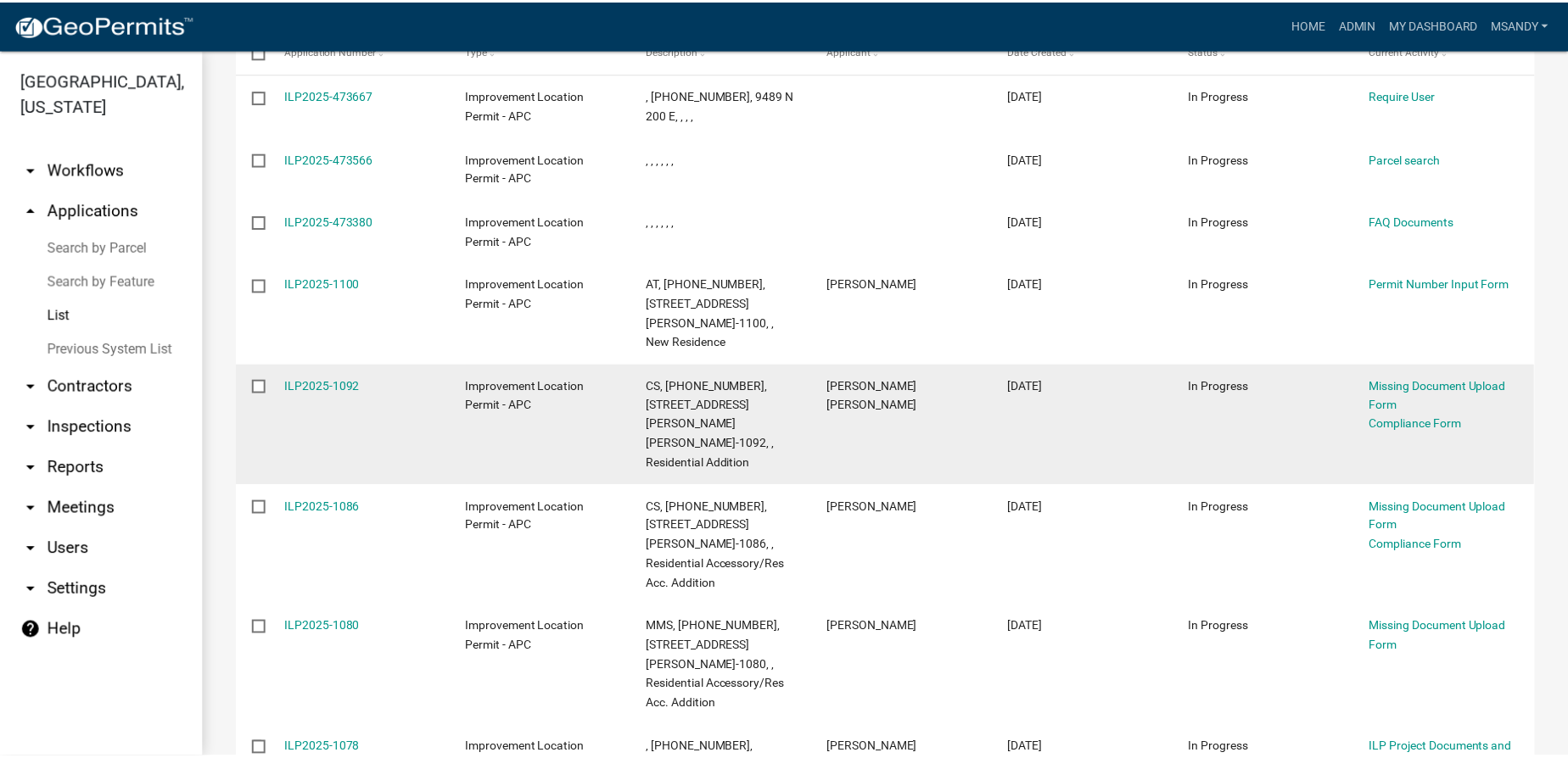
scroll to position [231, 0]
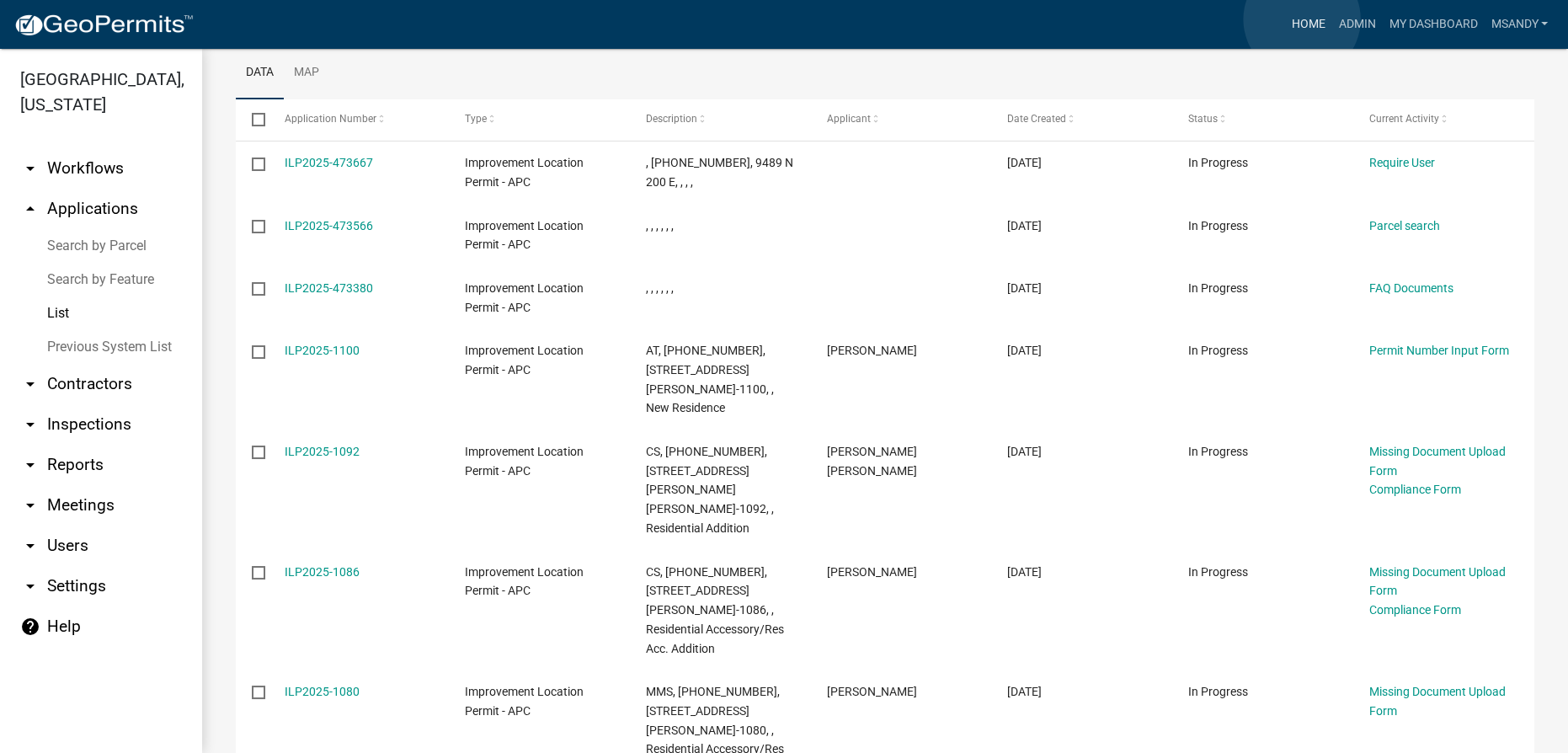
click at [1302, 20] on link "Home" at bounding box center [1308, 24] width 48 height 32
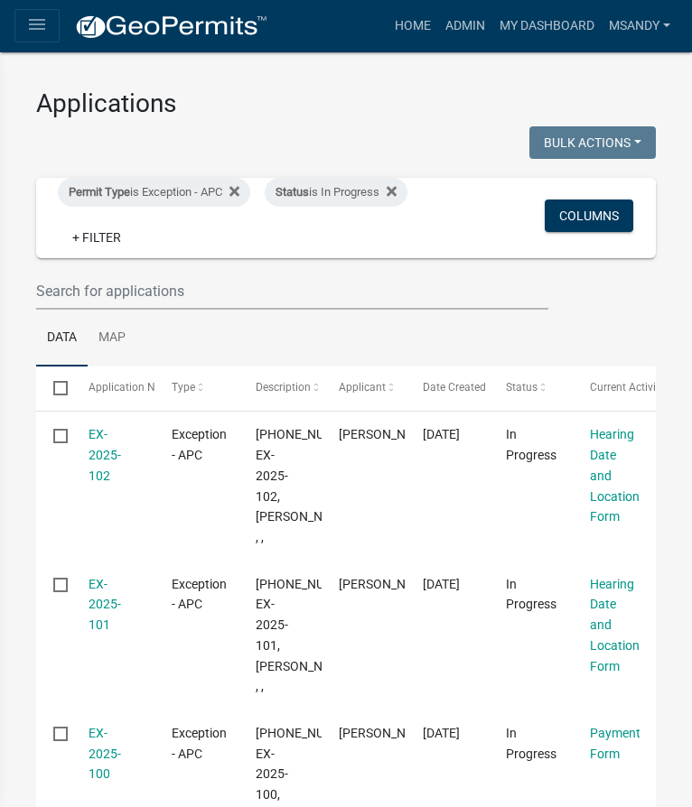
select select "3: 100"
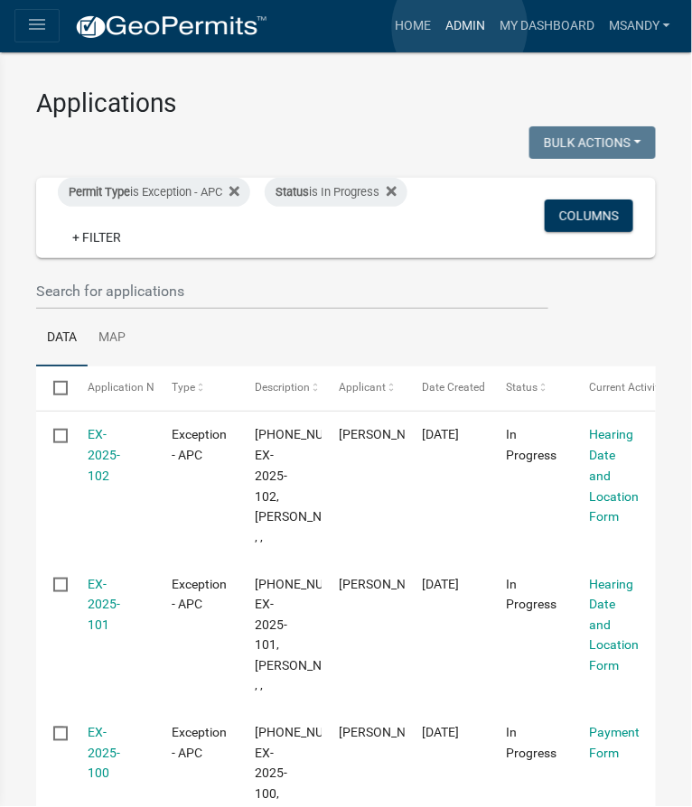
click at [460, 27] on link "Admin" at bounding box center [465, 26] width 54 height 34
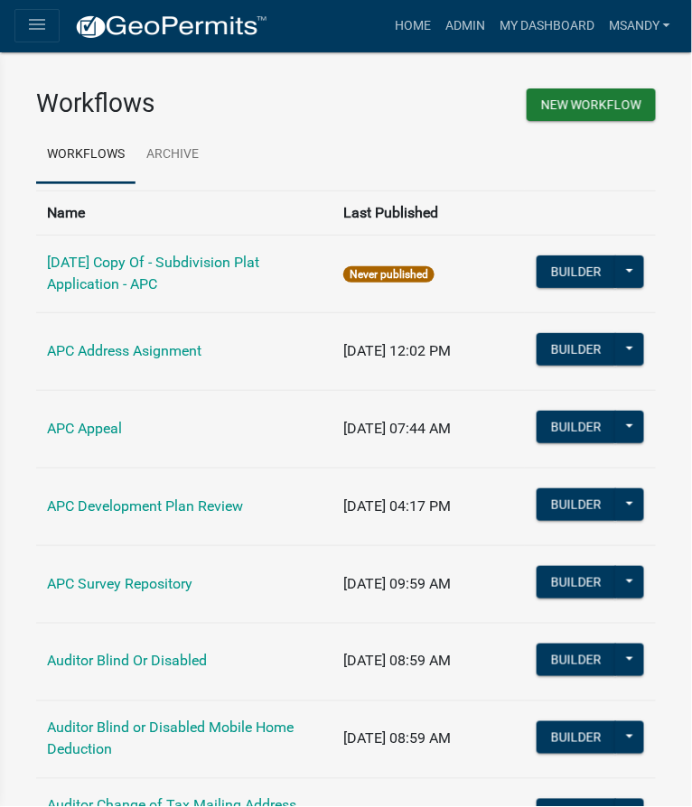
click at [41, 35] on icon "menu" at bounding box center [37, 25] width 22 height 22
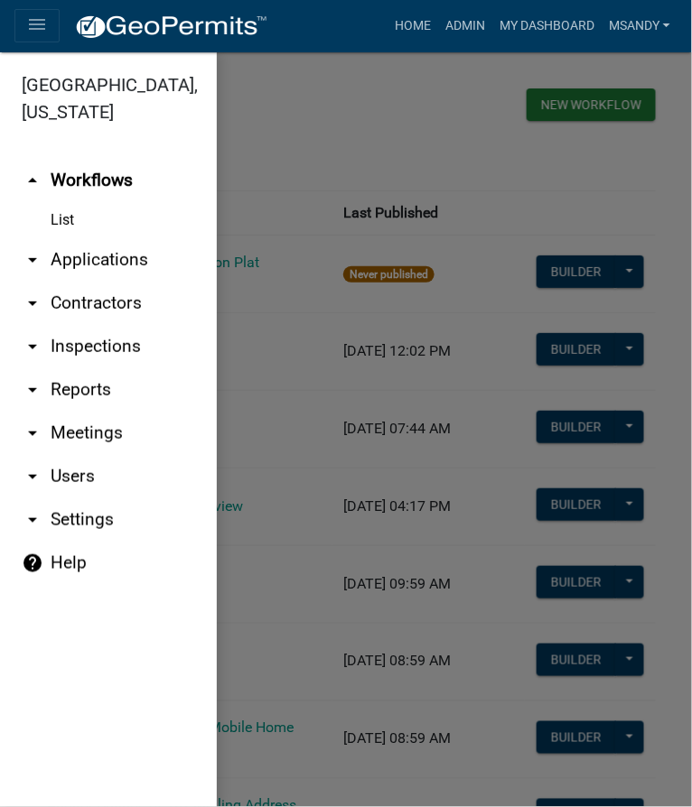
click at [81, 260] on link "arrow_drop_down Applications" at bounding box center [108, 259] width 217 height 43
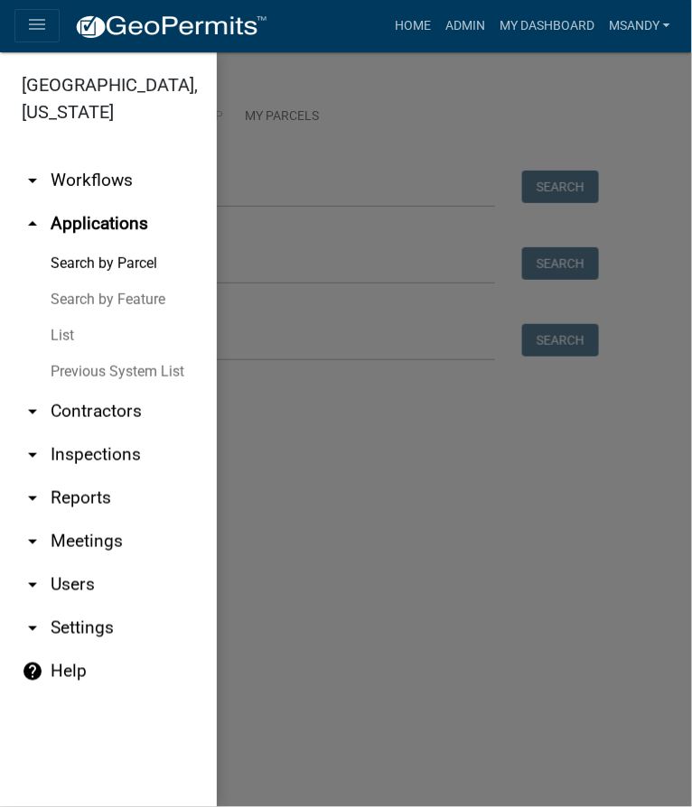
click at [334, 169] on div at bounding box center [346, 429] width 692 height 755
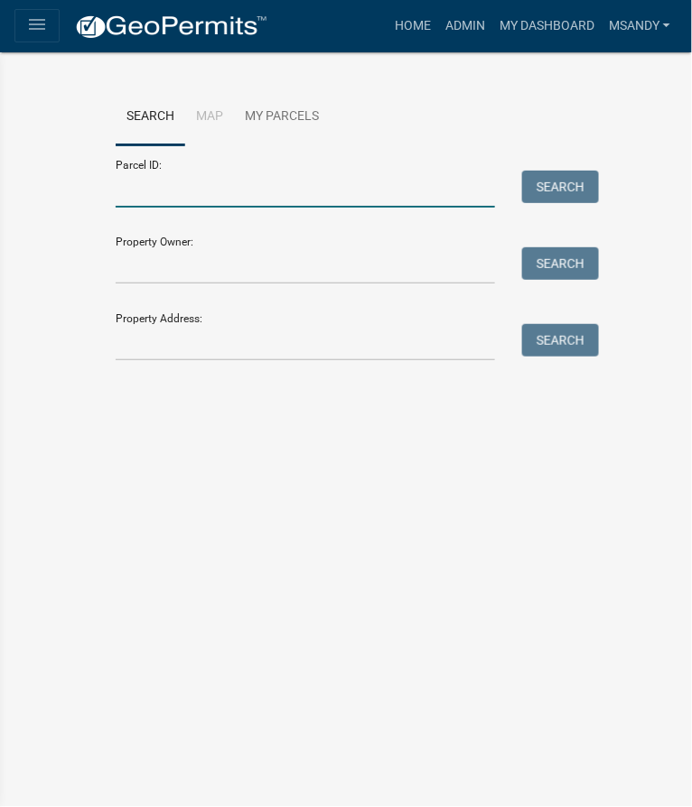
click at [319, 183] on input "Parcel ID:" at bounding box center [305, 189] width 379 height 37
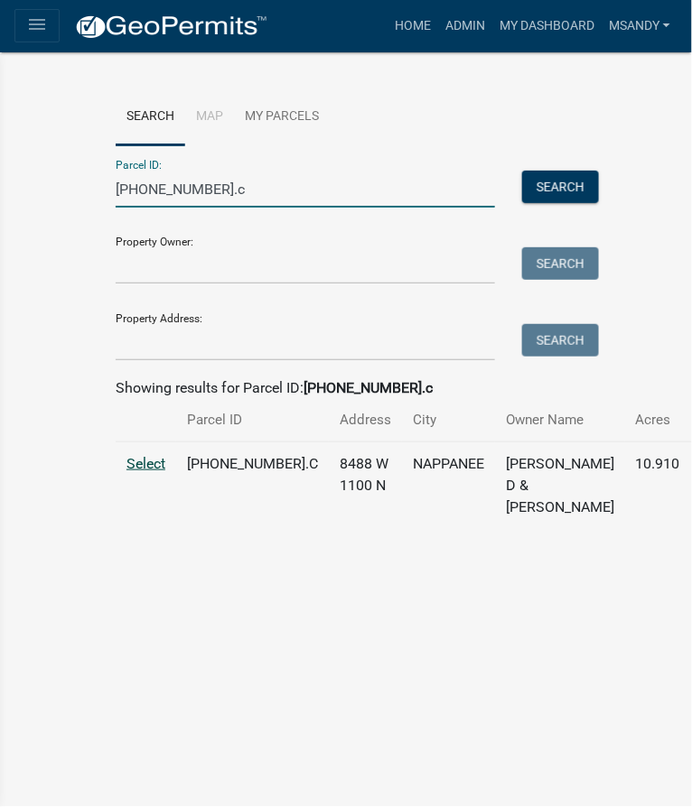
type input "023-028-003.c"
click at [129, 472] on span "Select" at bounding box center [145, 463] width 39 height 17
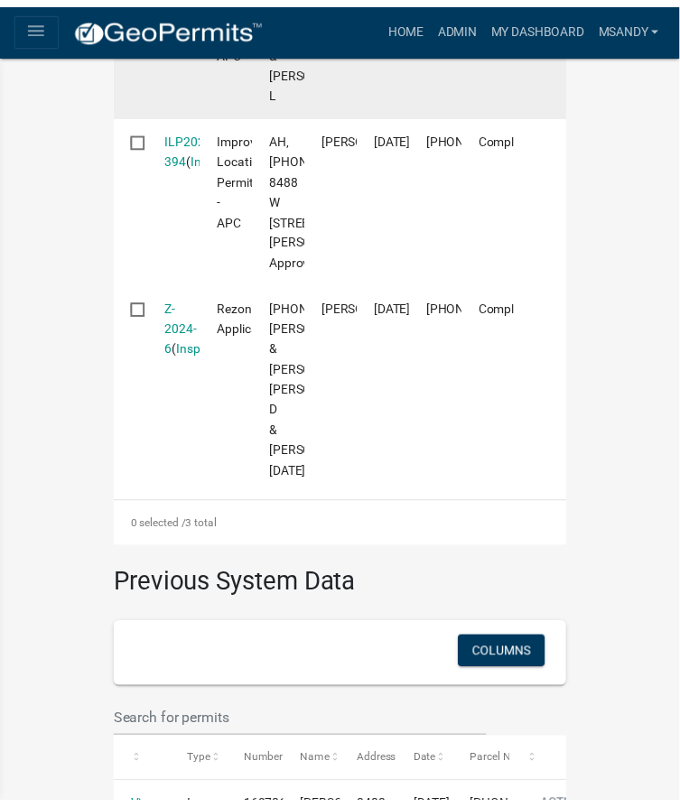
scroll to position [821, 0]
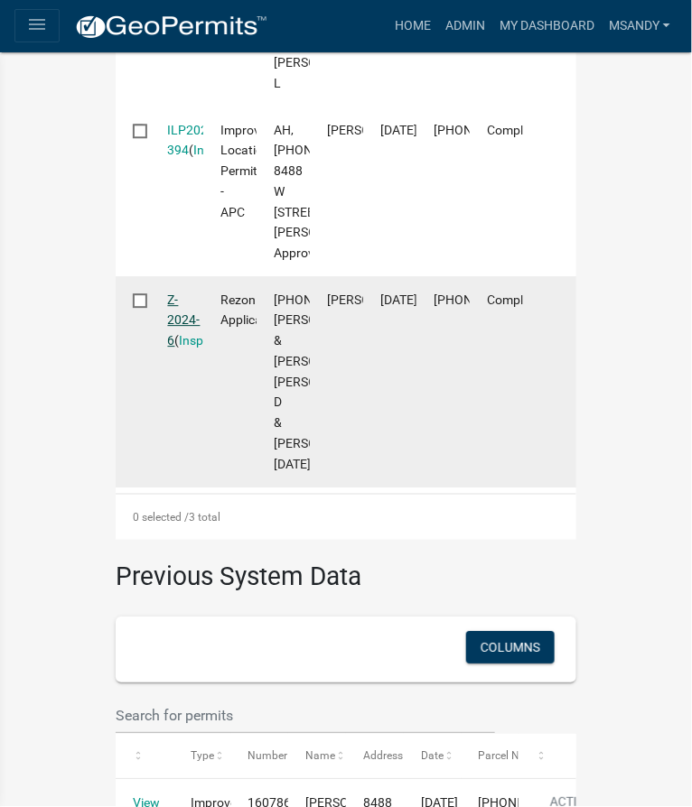
click at [171, 349] on link "Z-2024-6" at bounding box center [184, 321] width 33 height 56
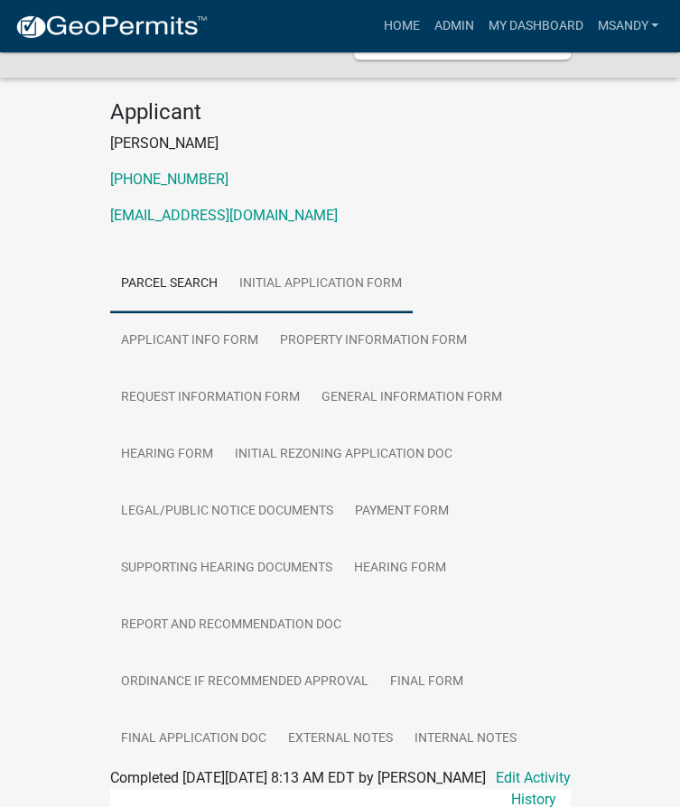
scroll to position [328, 0]
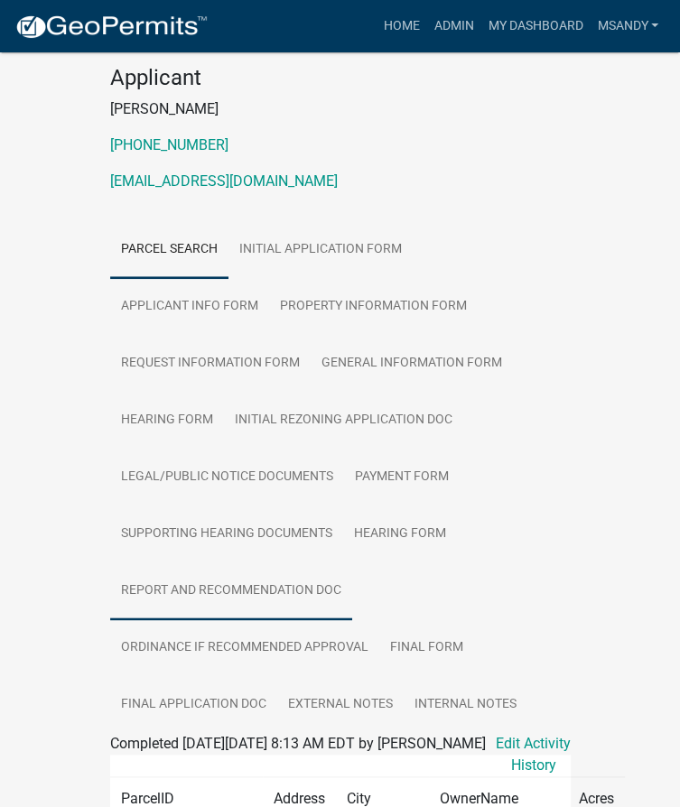
click at [236, 563] on link "Report and Recommendation Doc" at bounding box center [231, 592] width 242 height 58
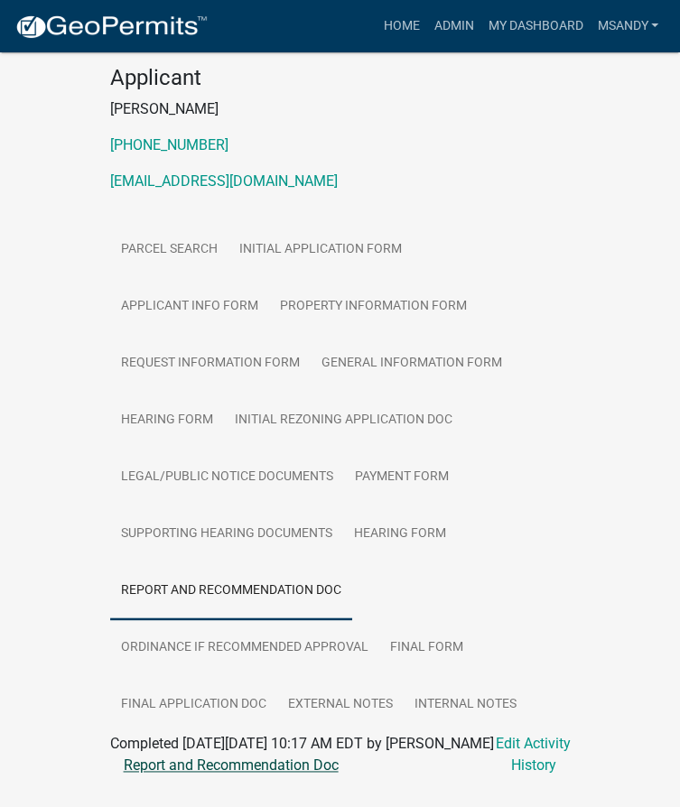
click at [247, 757] on link "Report and Recommendation Doc" at bounding box center [231, 765] width 215 height 17
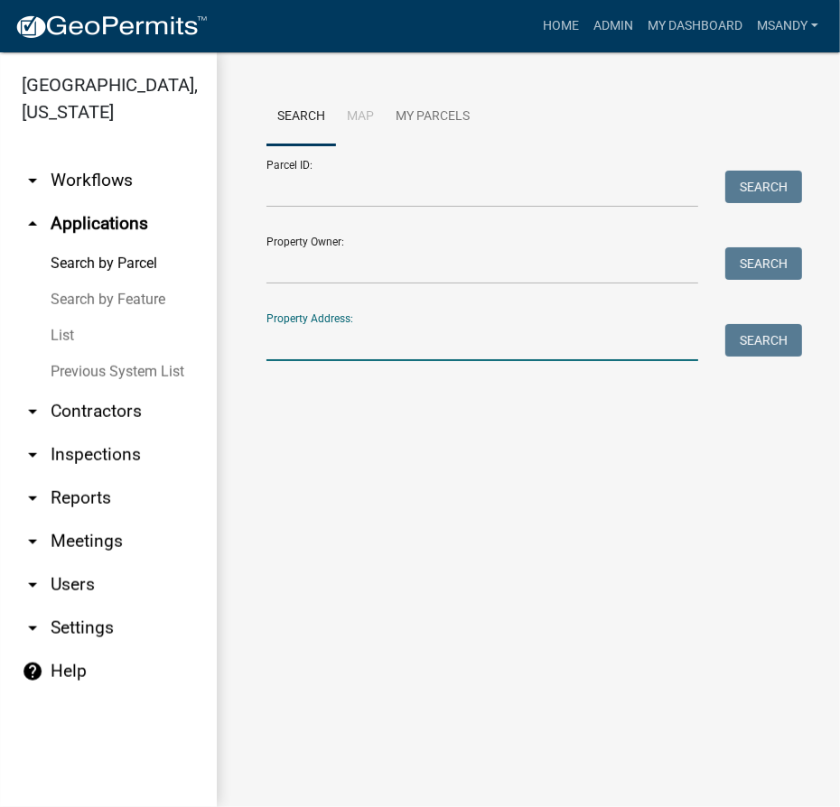
click at [325, 359] on input "Property Address:" at bounding box center [482, 342] width 432 height 37
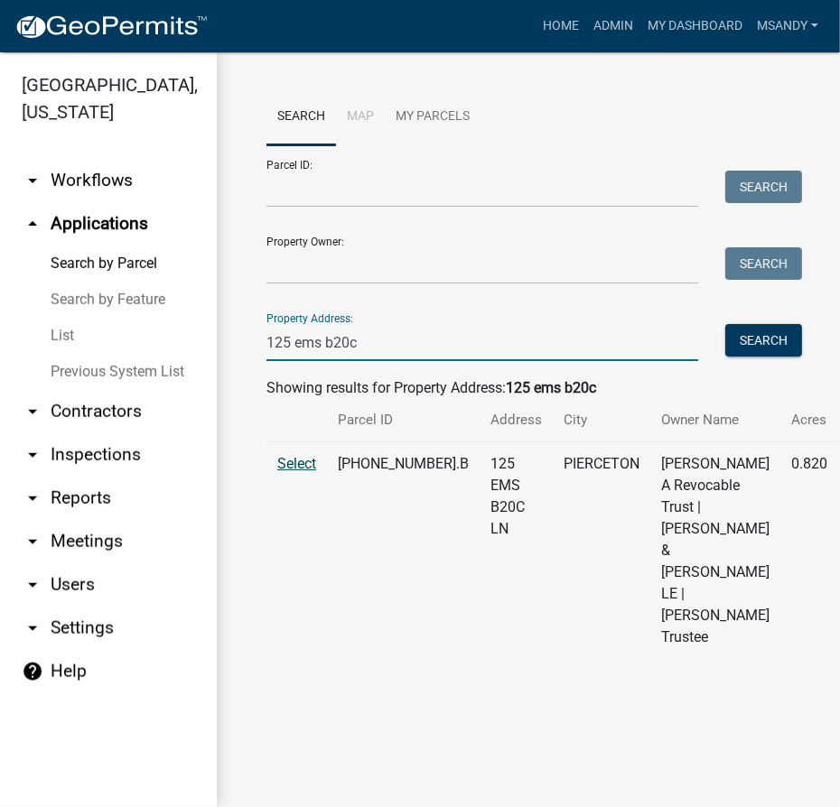
type input "125 ems b20c"
click at [310, 472] on span "Select" at bounding box center [296, 463] width 39 height 17
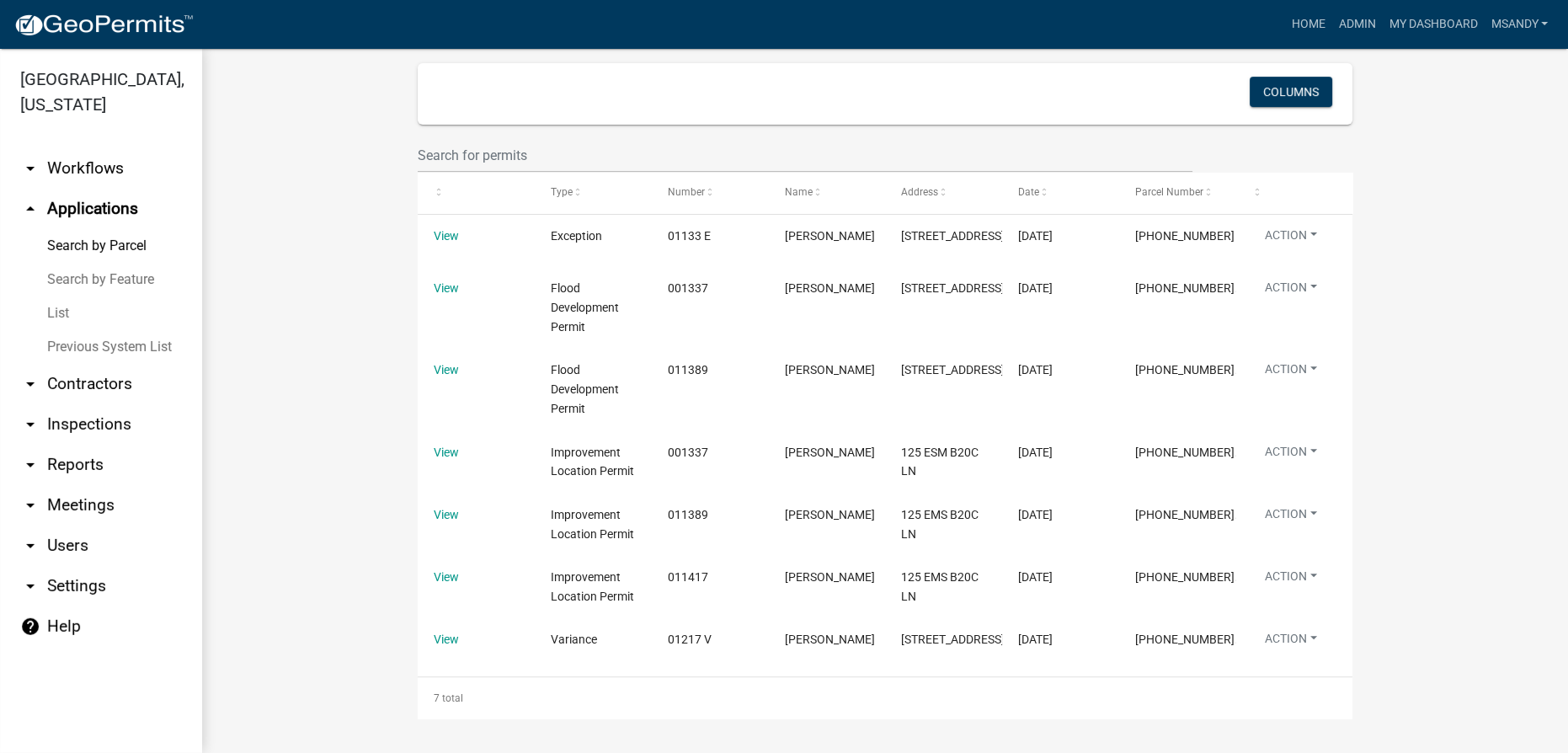
scroll to position [800, 0]
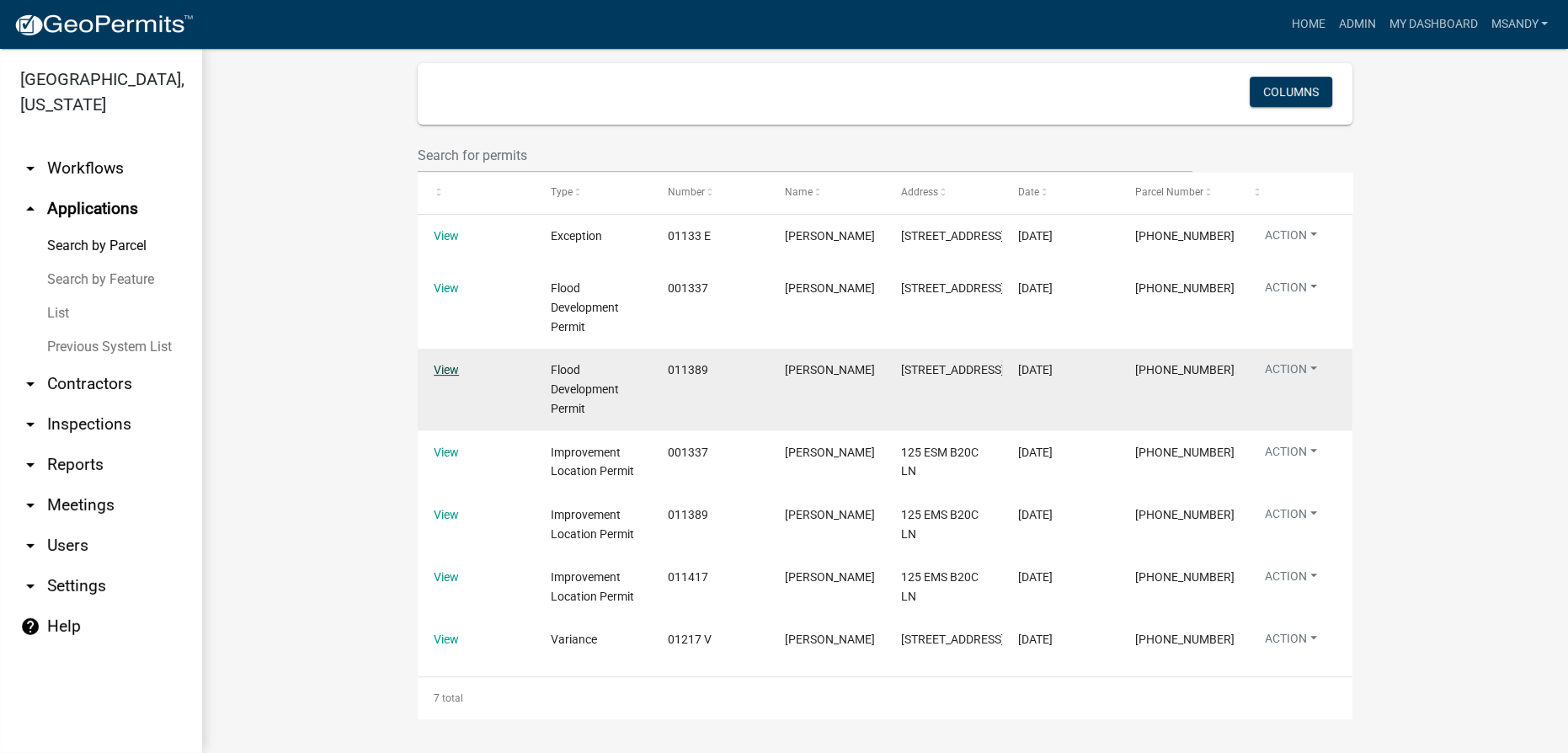
click at [441, 363] on link "View" at bounding box center [446, 370] width 25 height 13
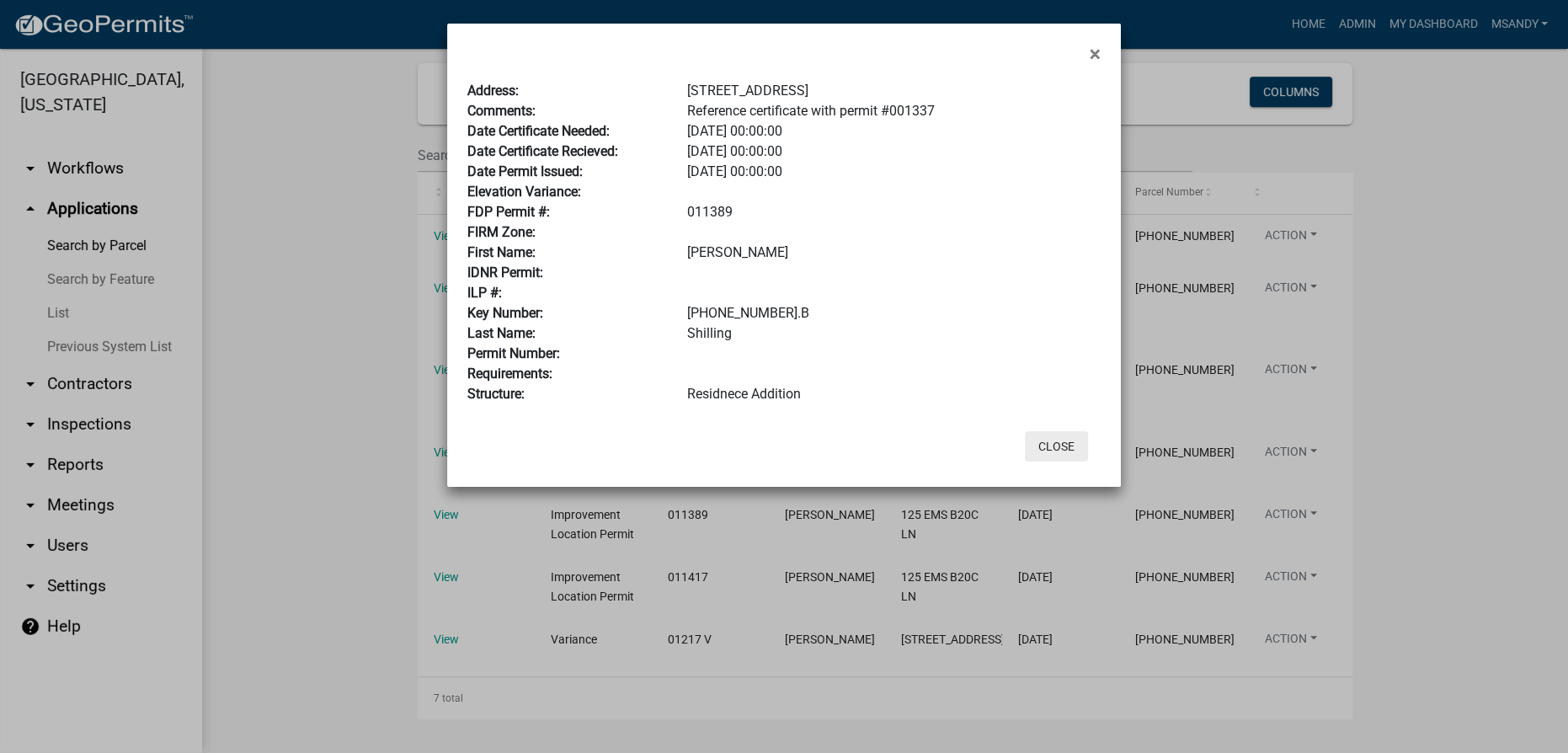
click at [645, 447] on button "Close" at bounding box center [1057, 446] width 63 height 31
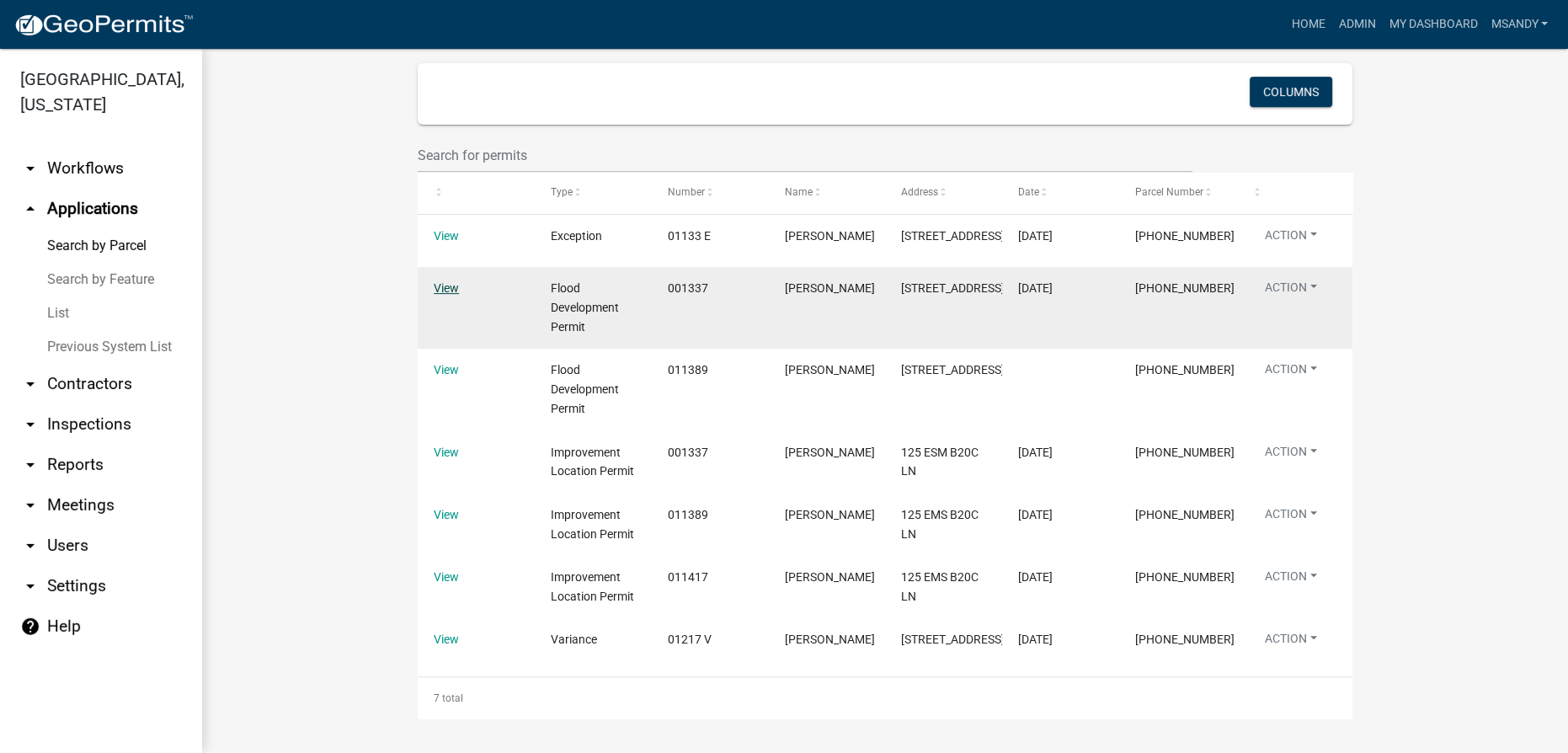
click at [436, 282] on link "View" at bounding box center [446, 288] width 25 height 13
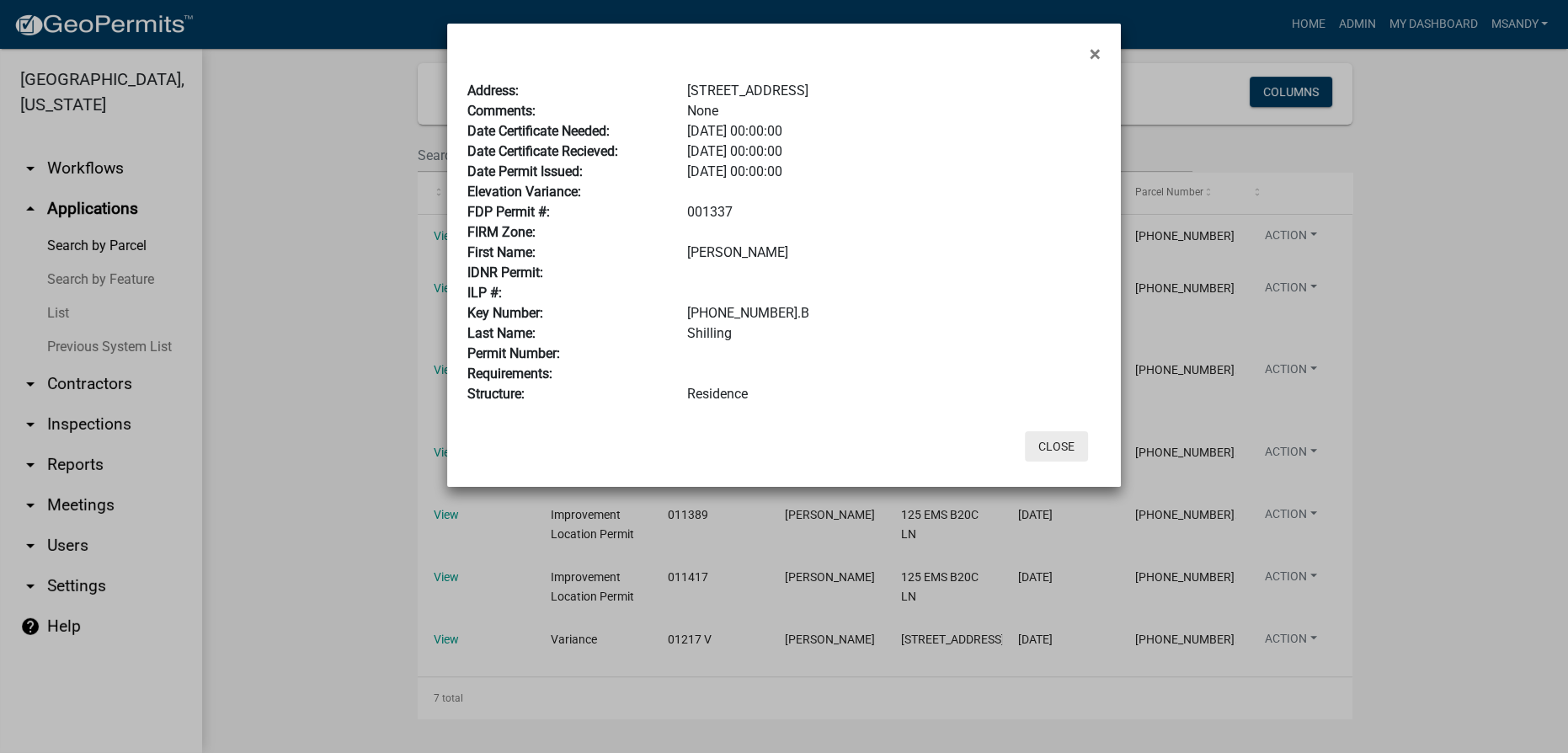
click at [645, 446] on button "Close" at bounding box center [1057, 446] width 63 height 31
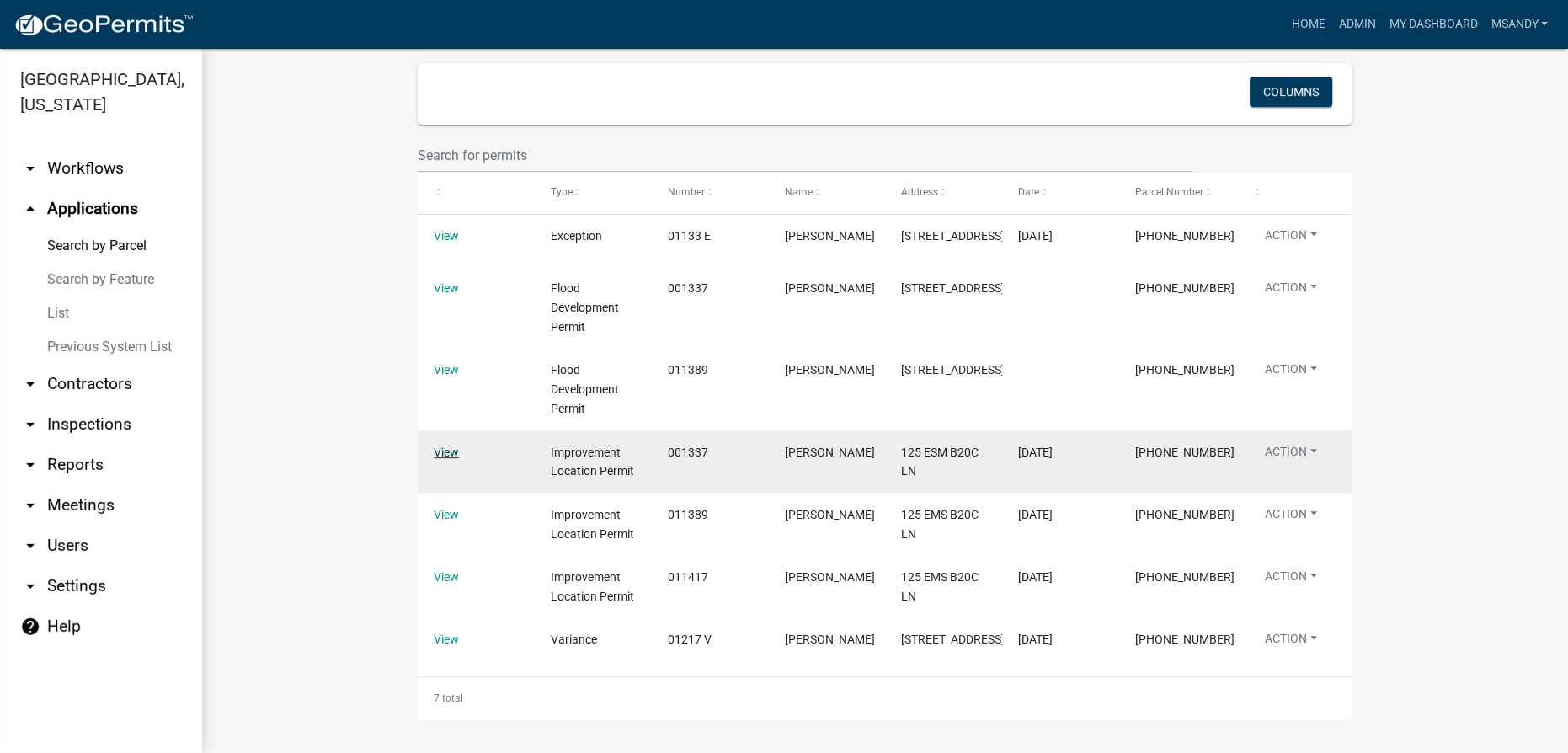
click at [442, 446] on link "View" at bounding box center [446, 453] width 25 height 13
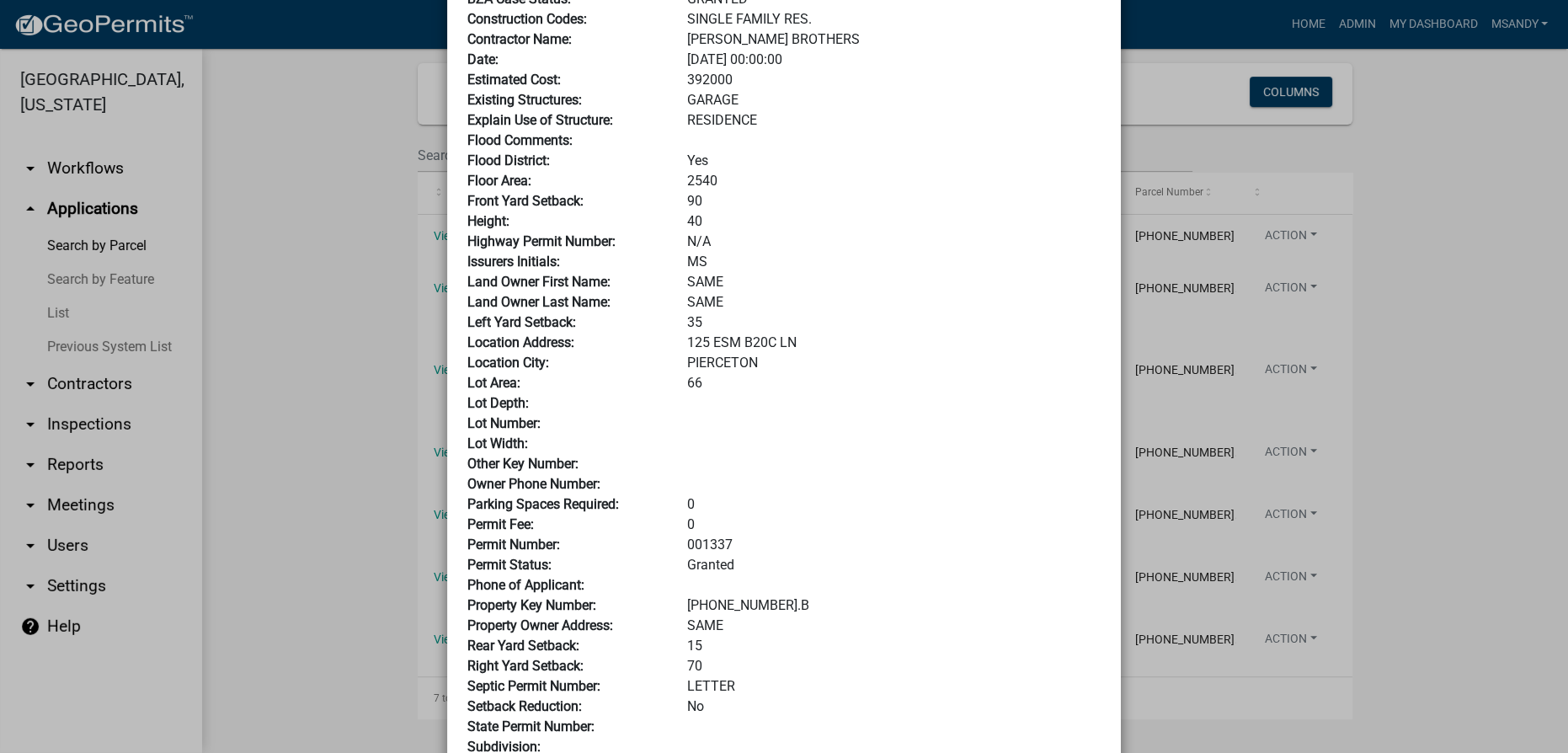
scroll to position [0, 0]
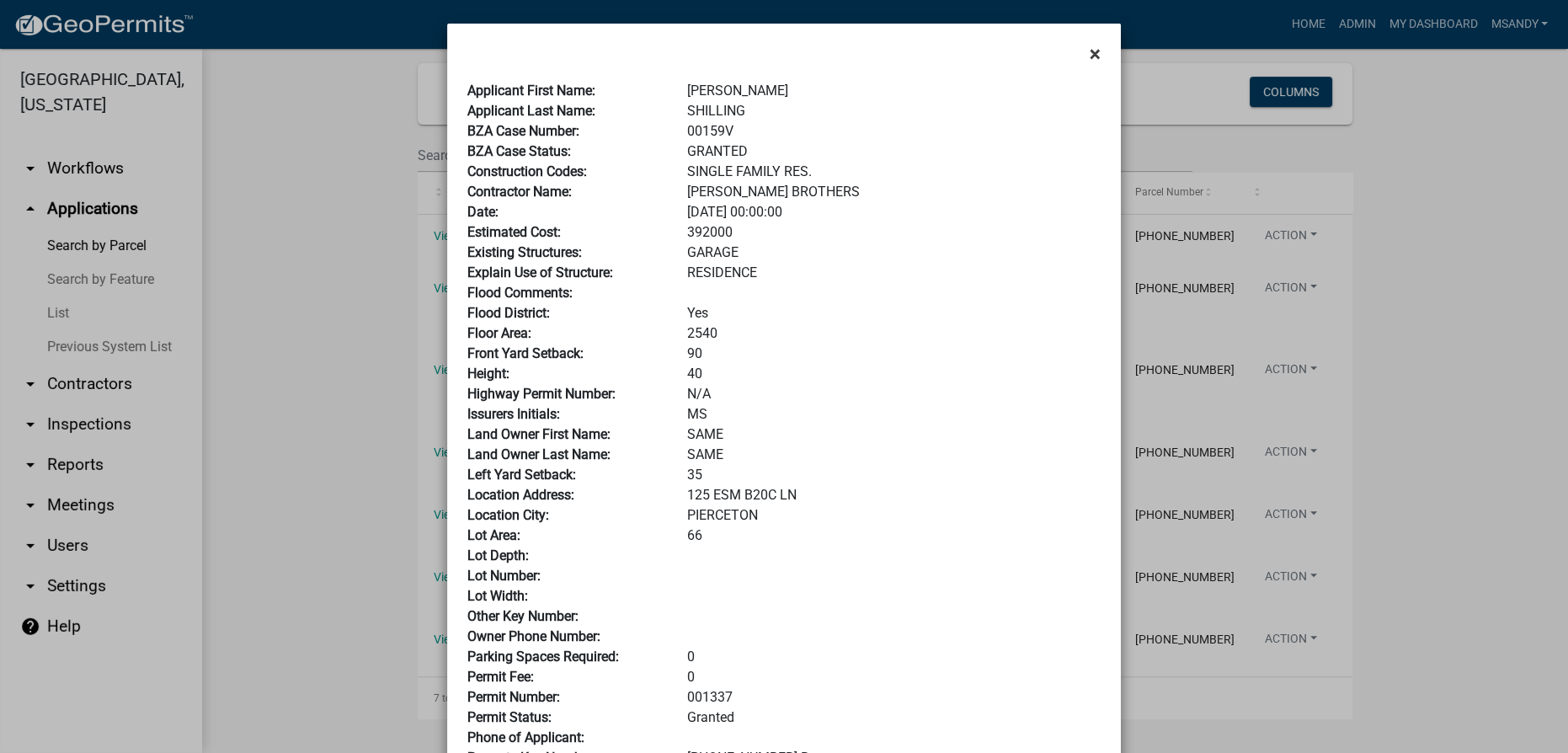
click at [645, 60] on span "×" at bounding box center [1095, 53] width 11 height 23
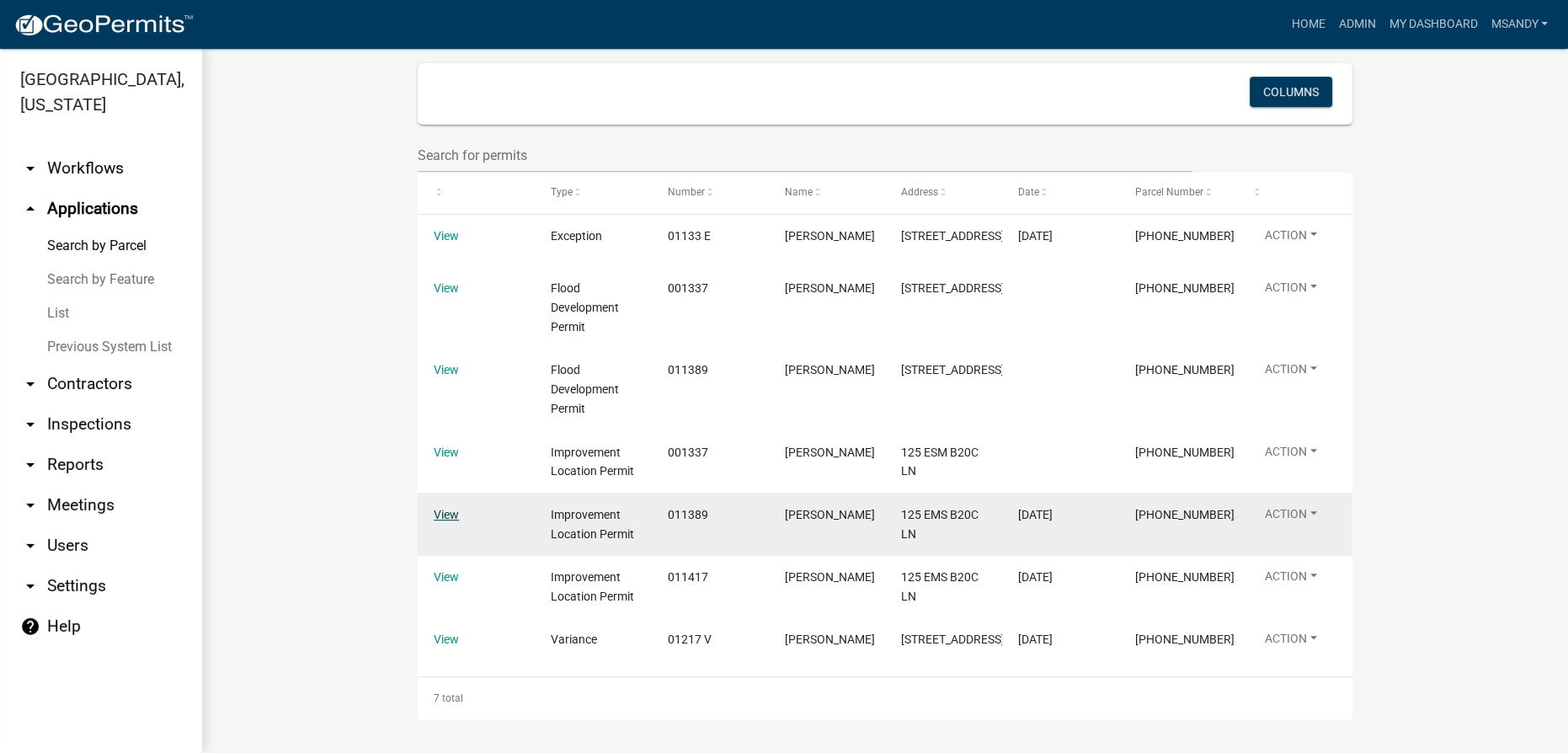
click at [448, 509] on link "View" at bounding box center [446, 515] width 25 height 13
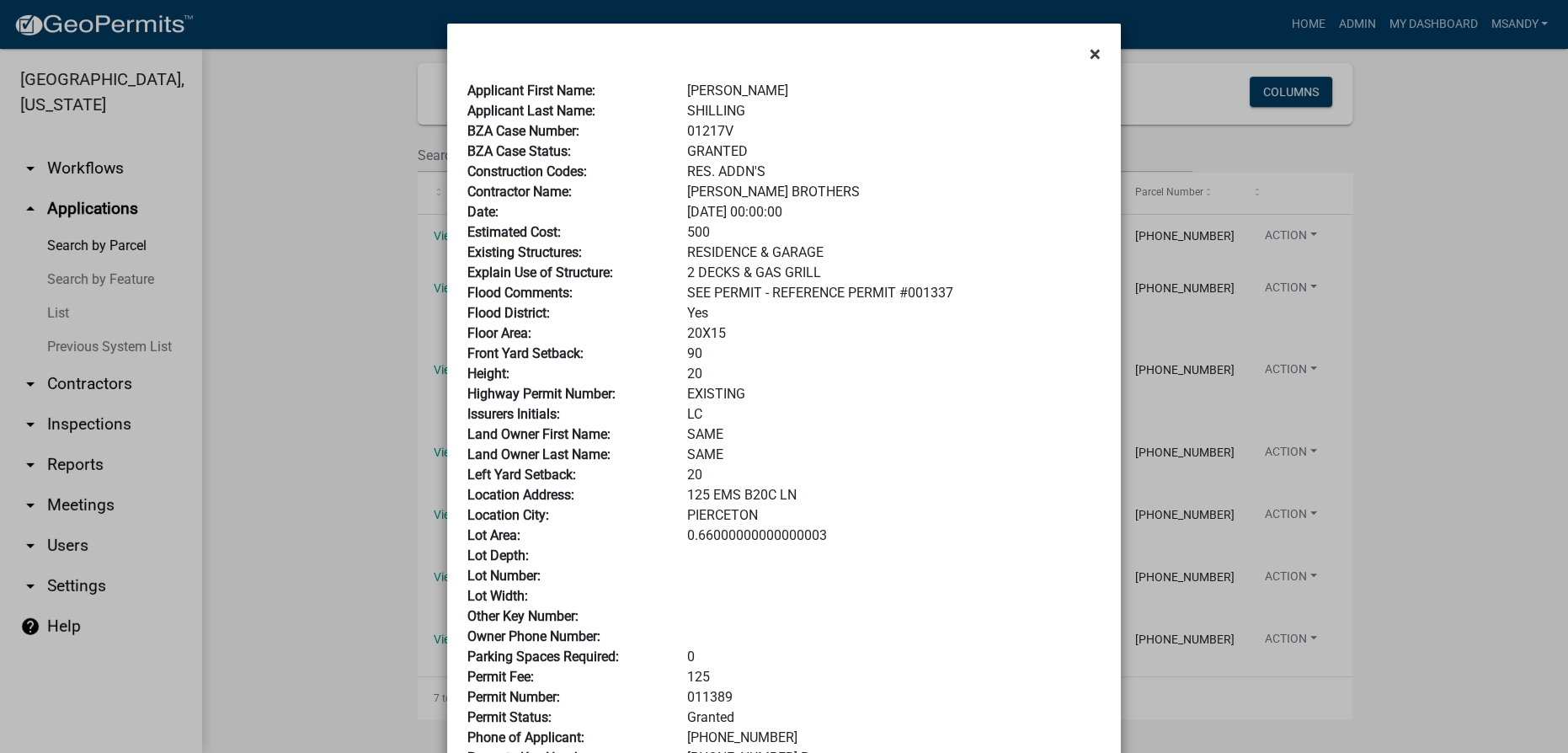
click at [645, 60] on span "×" at bounding box center [1095, 53] width 11 height 23
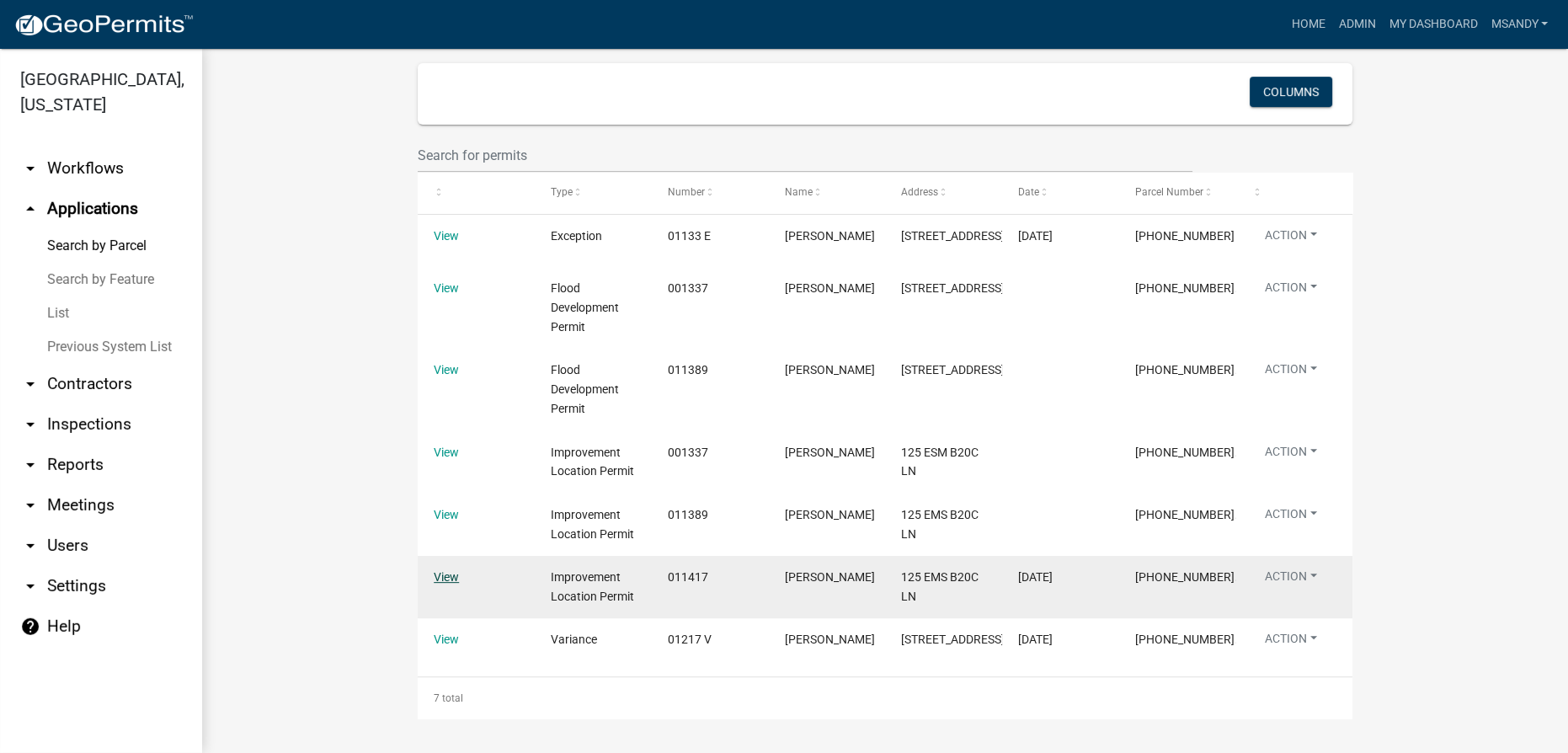
click at [443, 570] on link "View" at bounding box center [446, 577] width 25 height 13
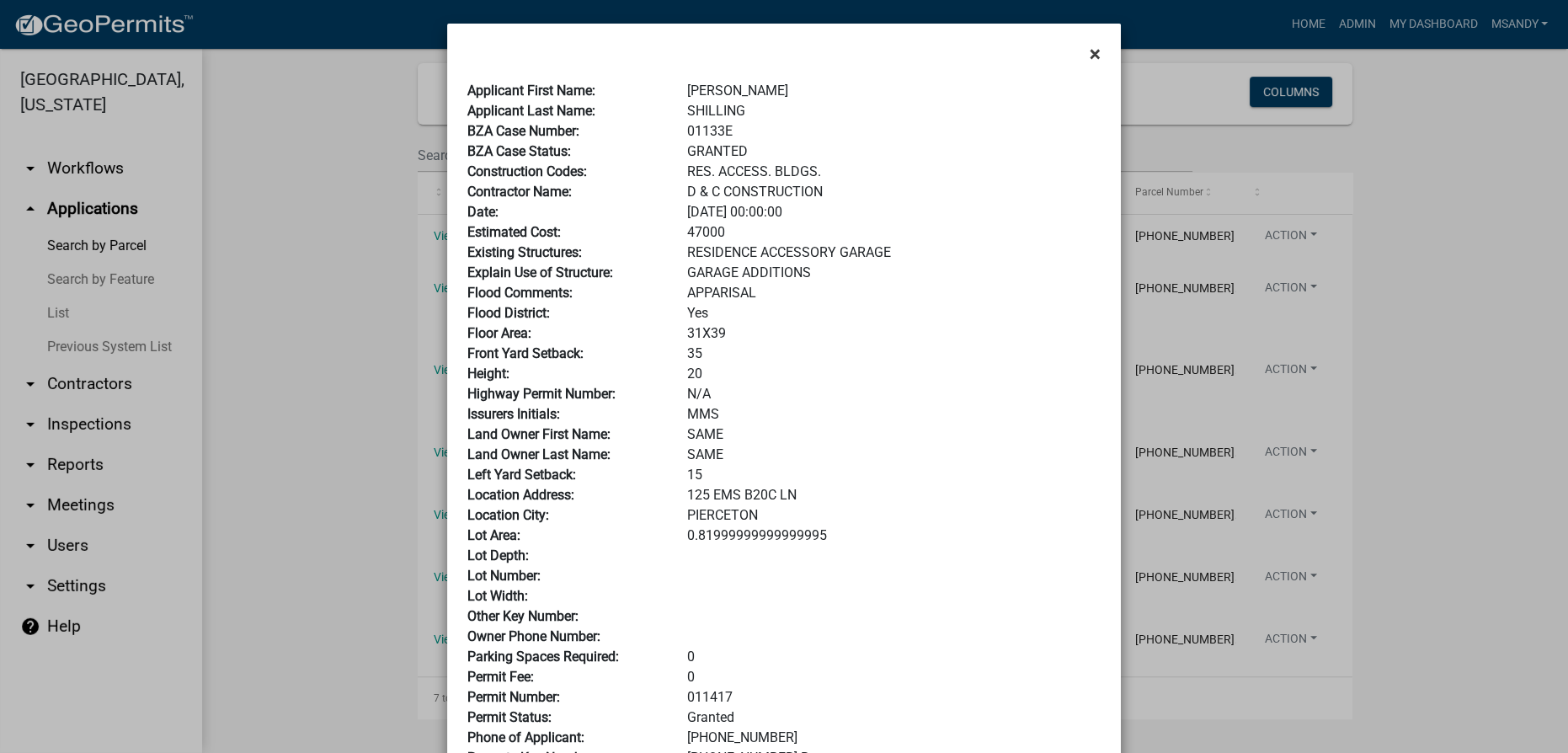
click at [645, 54] on span "×" at bounding box center [1095, 53] width 11 height 23
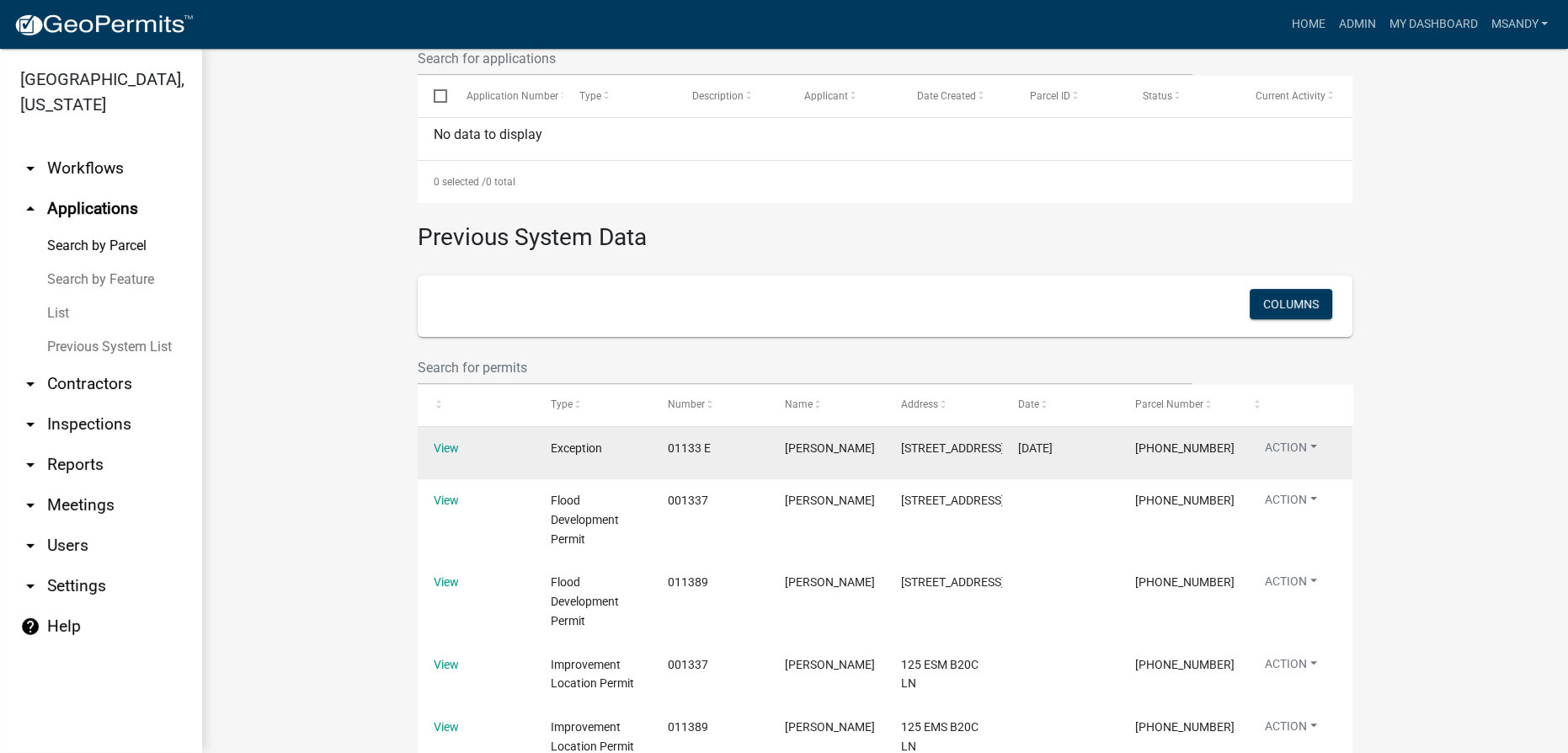
scroll to position [570, 0]
click at [439, 451] on link "View" at bounding box center [446, 446] width 25 height 13
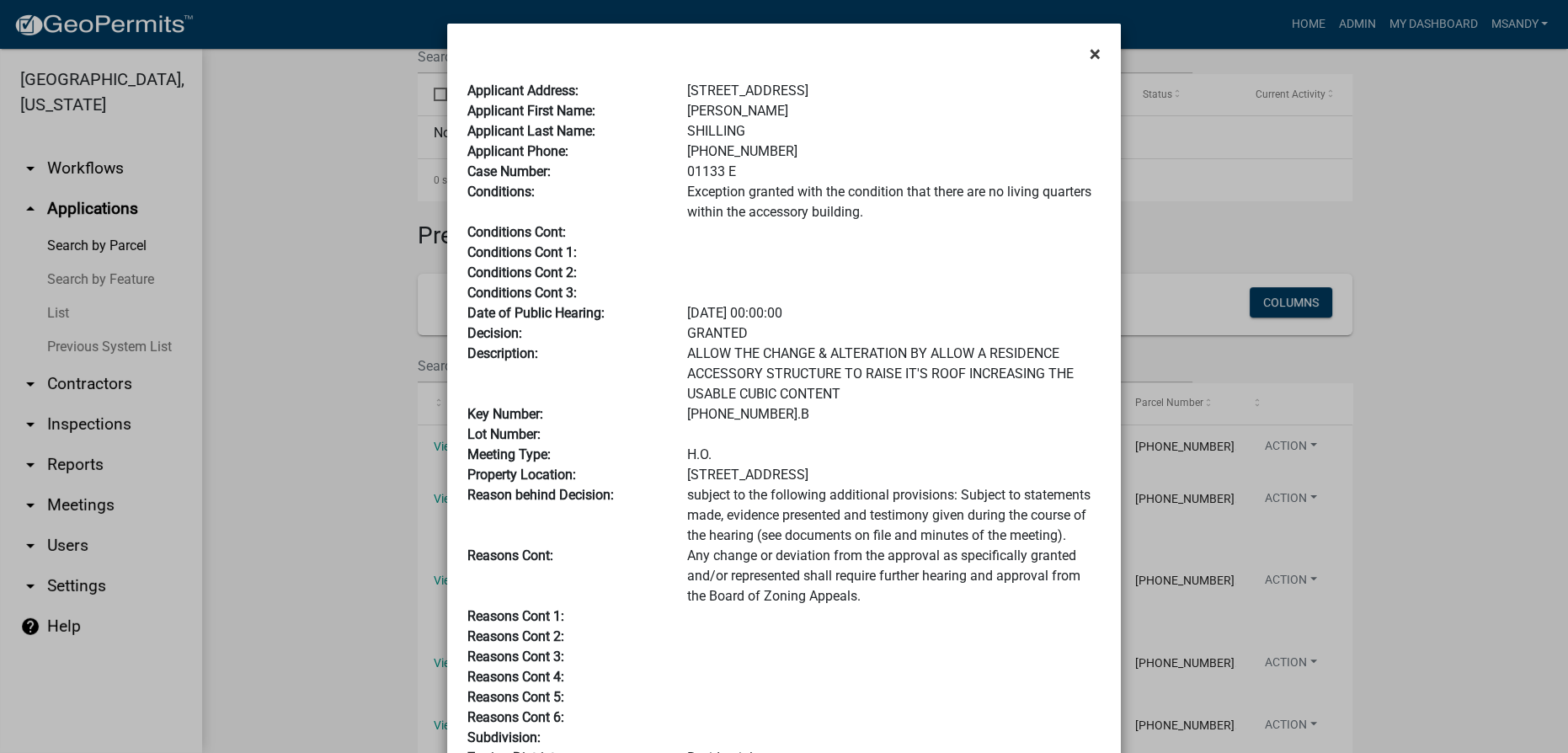
click at [645, 57] on span "×" at bounding box center [1095, 53] width 11 height 23
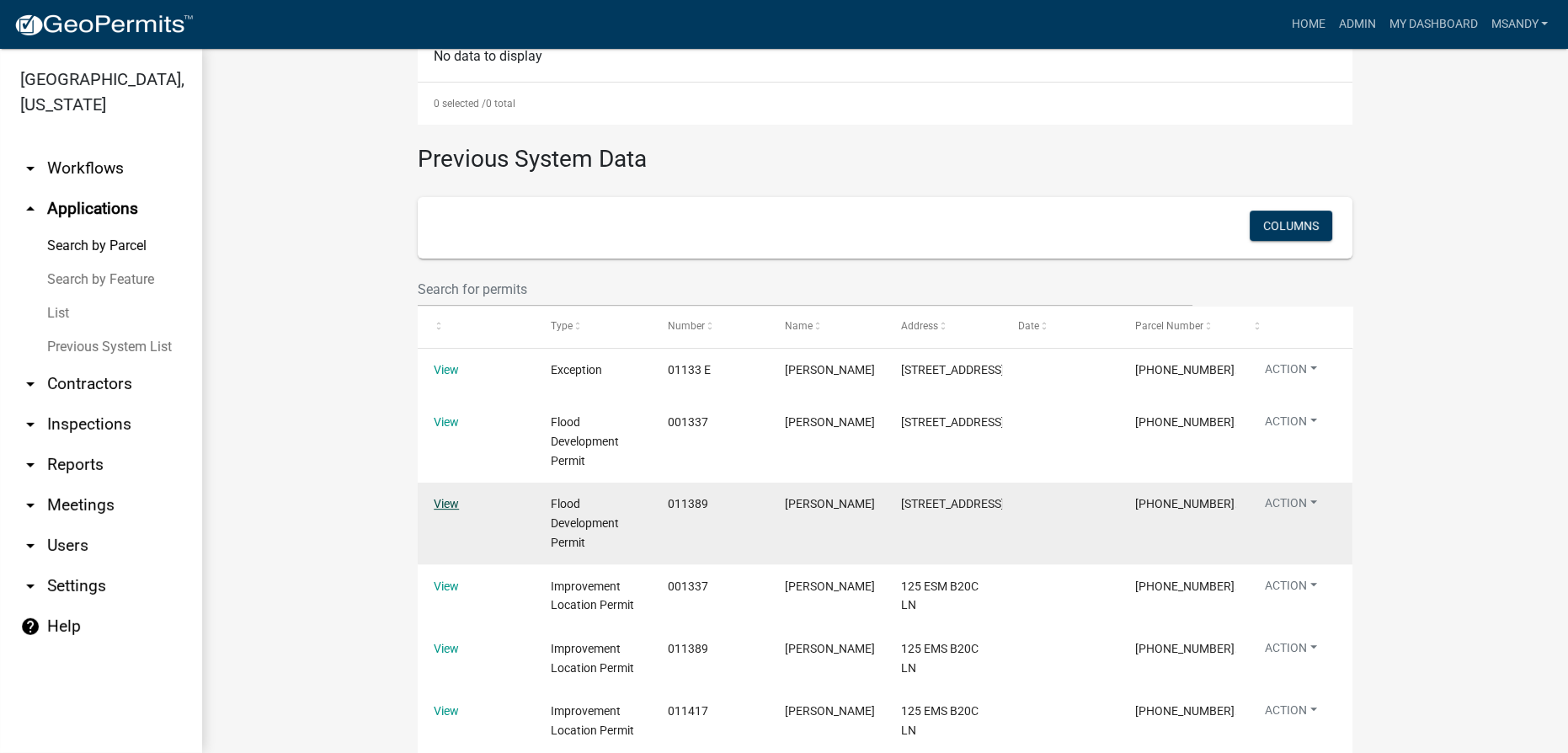
scroll to position [800, 0]
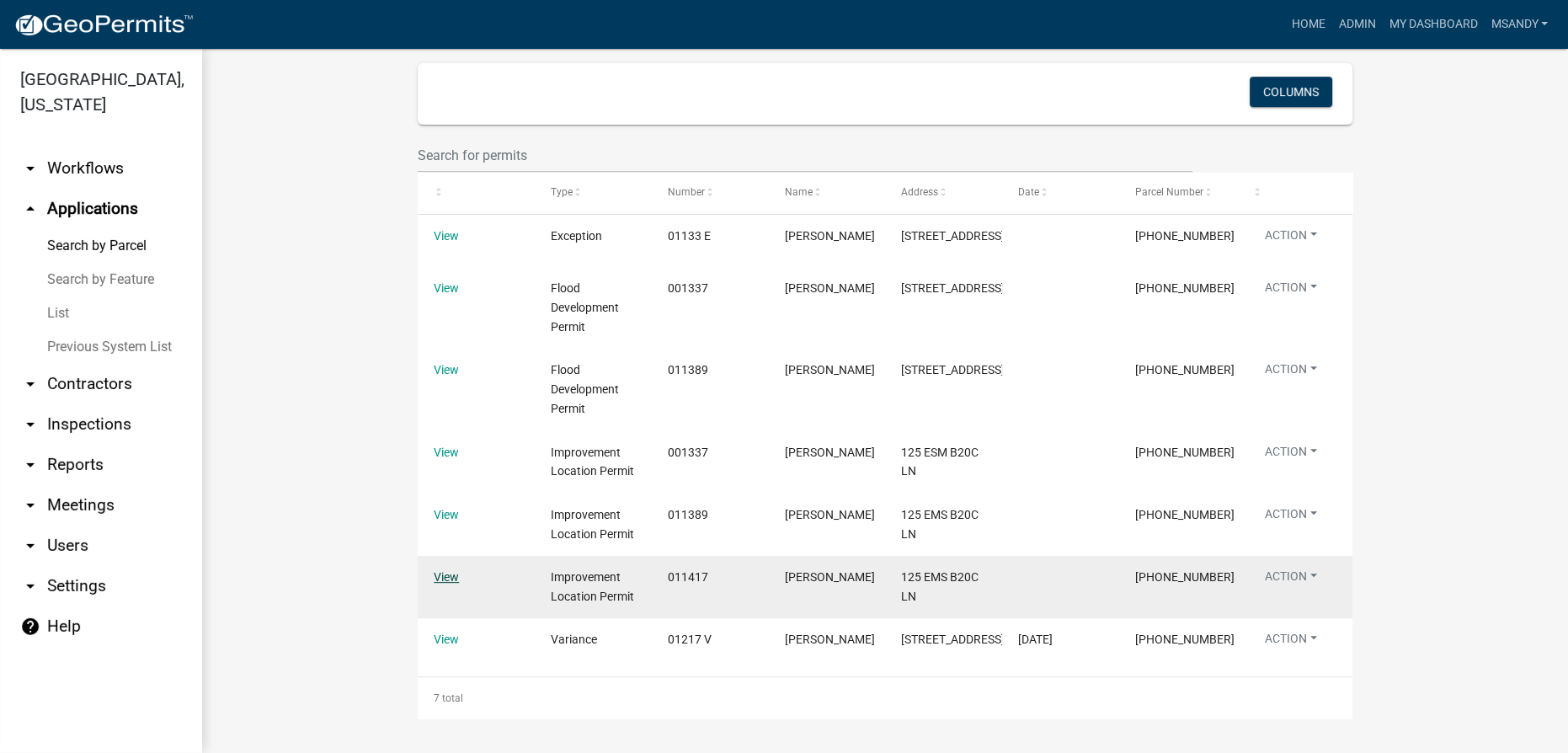
click at [434, 570] on link "View" at bounding box center [446, 577] width 25 height 13
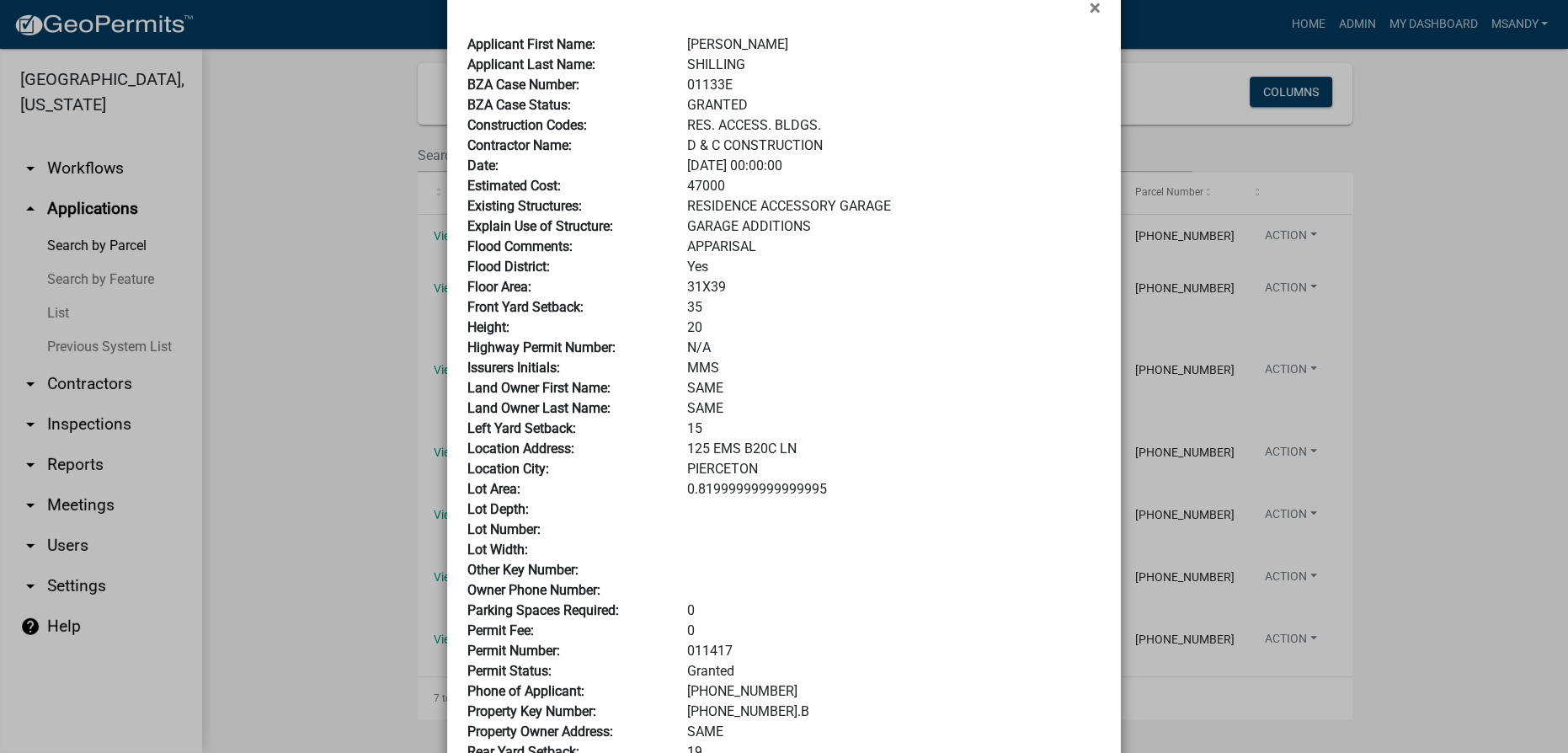
scroll to position [17, 0]
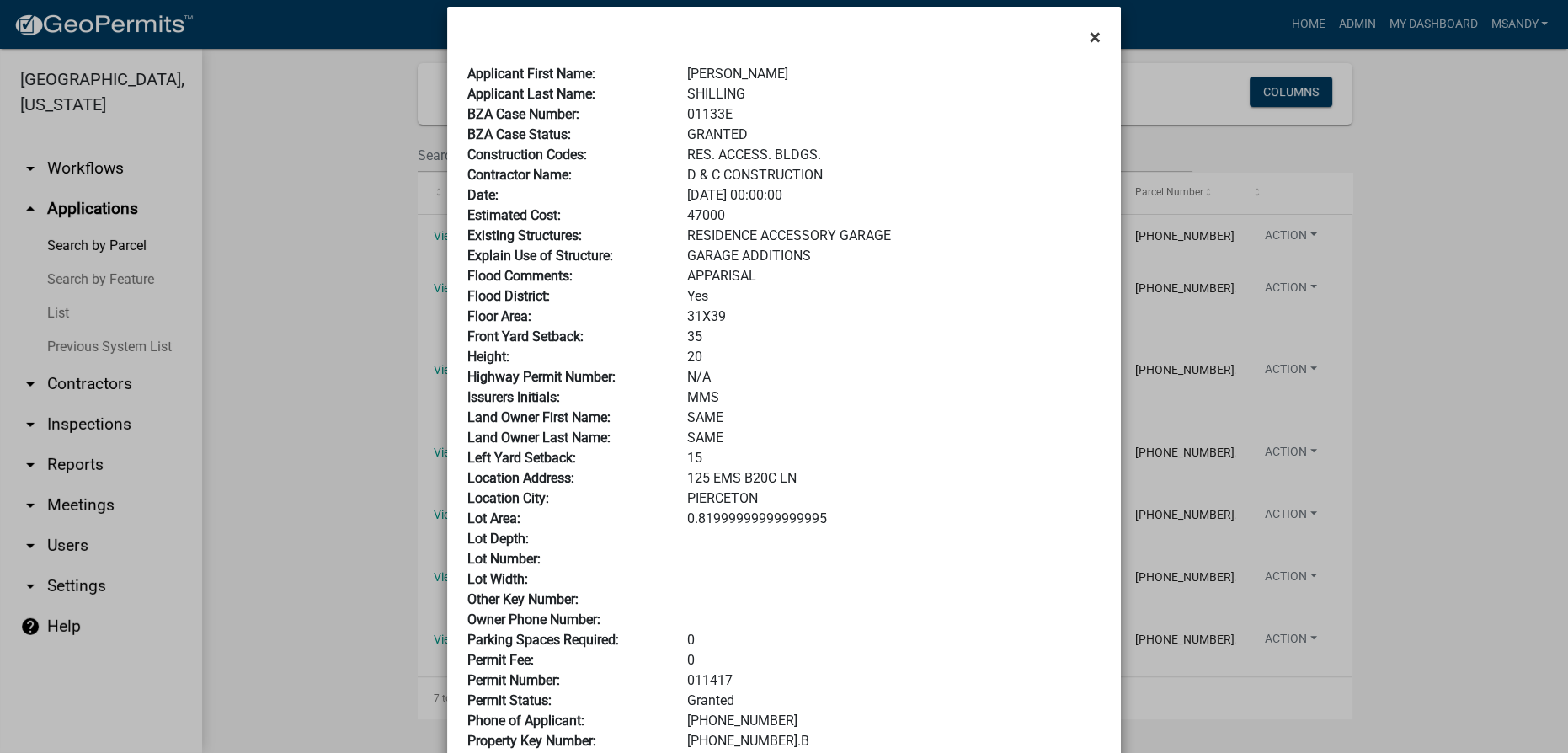
click at [645, 42] on span "×" at bounding box center [1095, 36] width 11 height 23
